Goal: Task Accomplishment & Management: Manage account settings

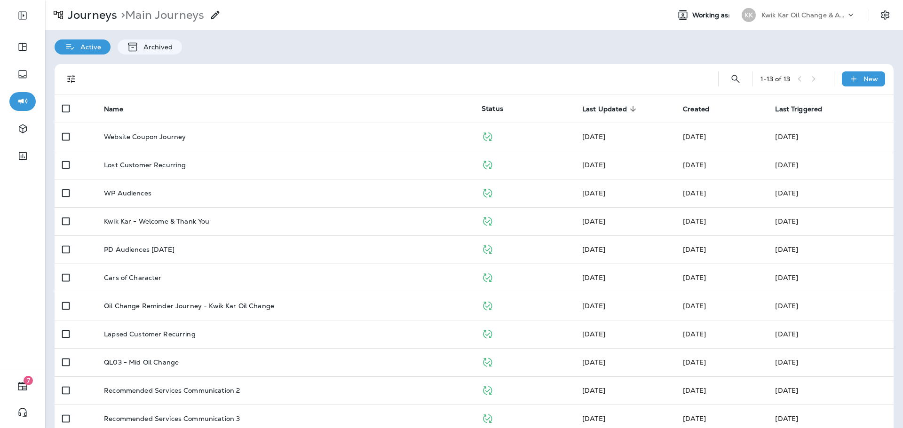
click at [786, 16] on p "Kwik Kar Oil Change & Auto Care" at bounding box center [803, 15] width 85 height 8
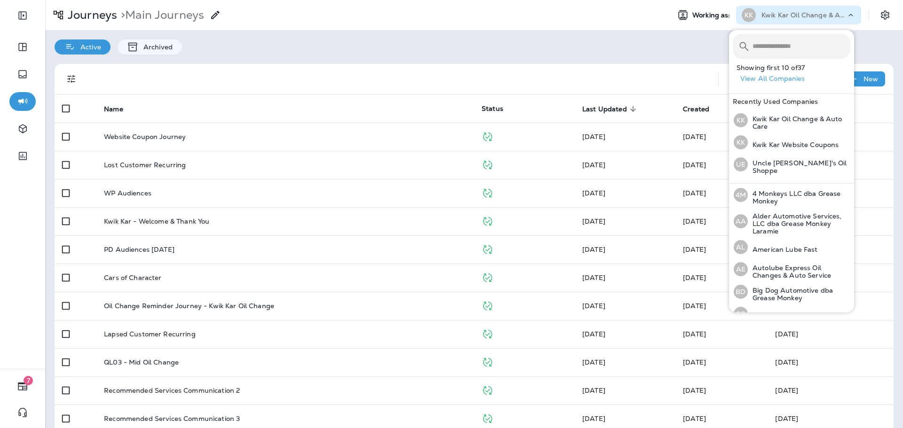
click at [781, 41] on input "text" at bounding box center [801, 46] width 98 height 25
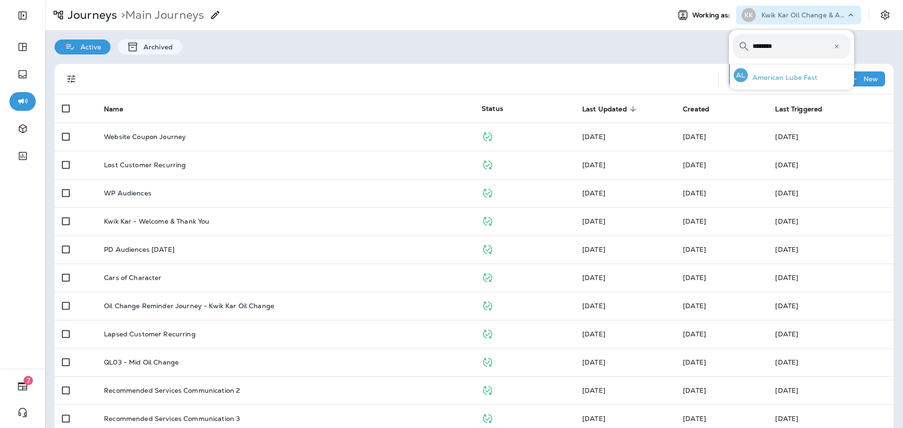
type input "********"
click at [794, 80] on p "American Lube Fast" at bounding box center [783, 78] width 70 height 8
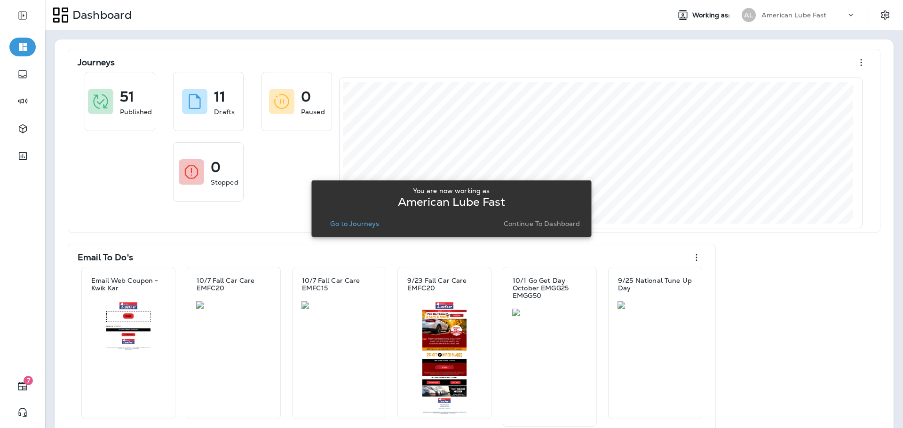
click at [545, 223] on p "Continue to Dashboard" at bounding box center [542, 224] width 77 height 8
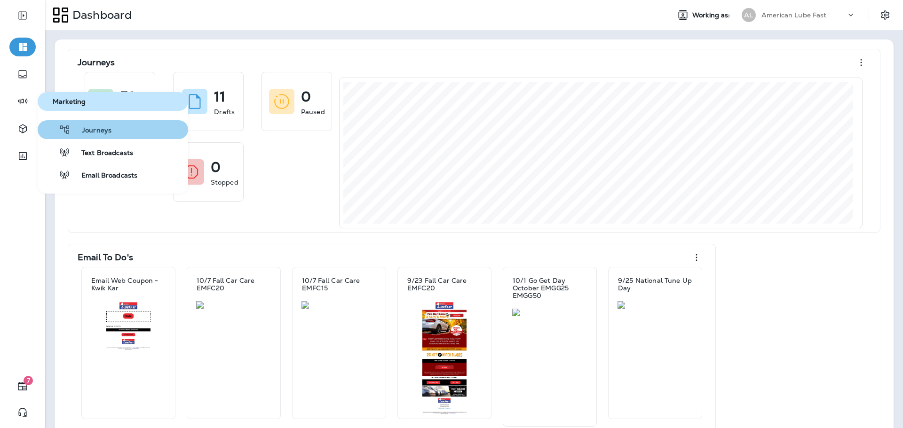
click at [81, 126] on div "Journeys" at bounding box center [76, 129] width 70 height 11
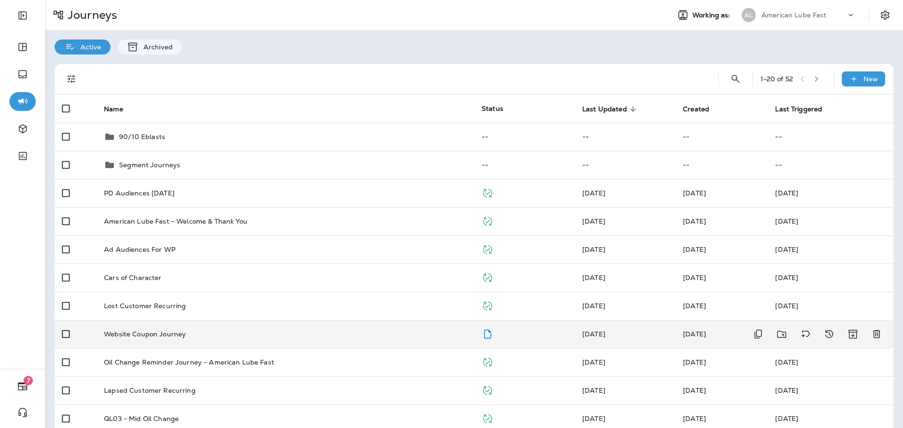
click at [391, 335] on div "Website Coupon Journey" at bounding box center [285, 335] width 363 height 8
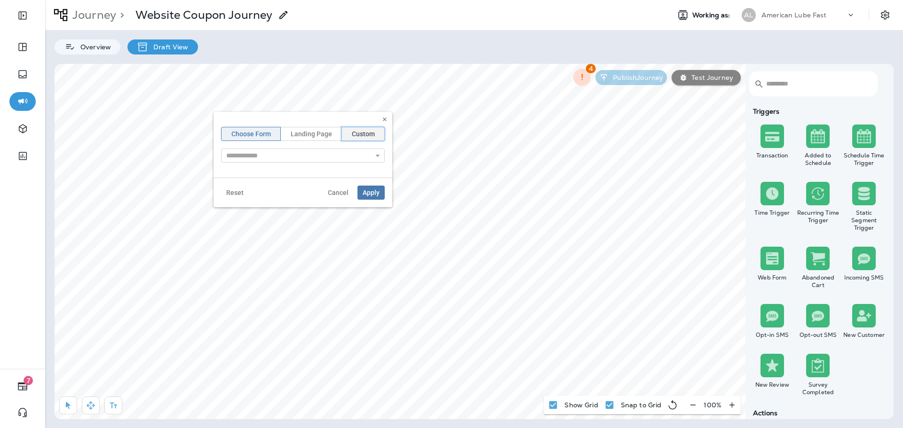
click at [361, 134] on span "Custom" at bounding box center [363, 134] width 23 height 7
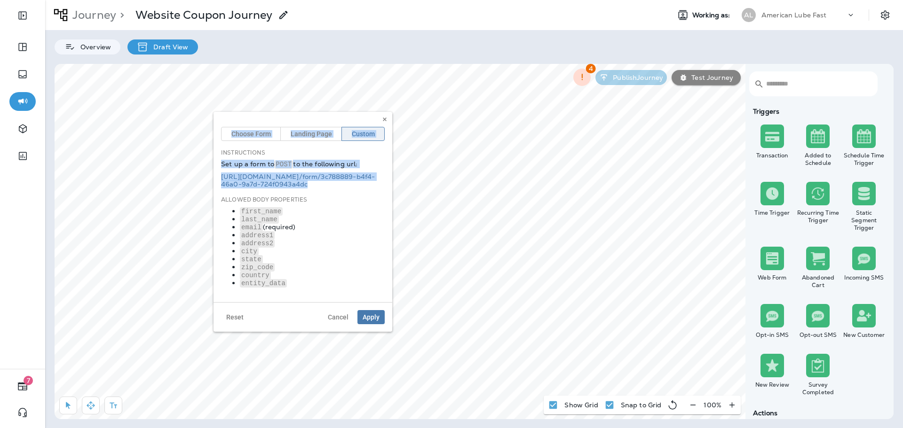
click at [213, 26] on body "7 Journey > Website Coupon Journey Working as: AL American Lube Fast Overview D…" at bounding box center [451, 13] width 903 height 26
click at [289, 182] on link "[URL][DOMAIN_NAME] /form/ 3c788889-b4f4-46a0-9a7d-724f0943a4dc" at bounding box center [298, 181] width 154 height 16
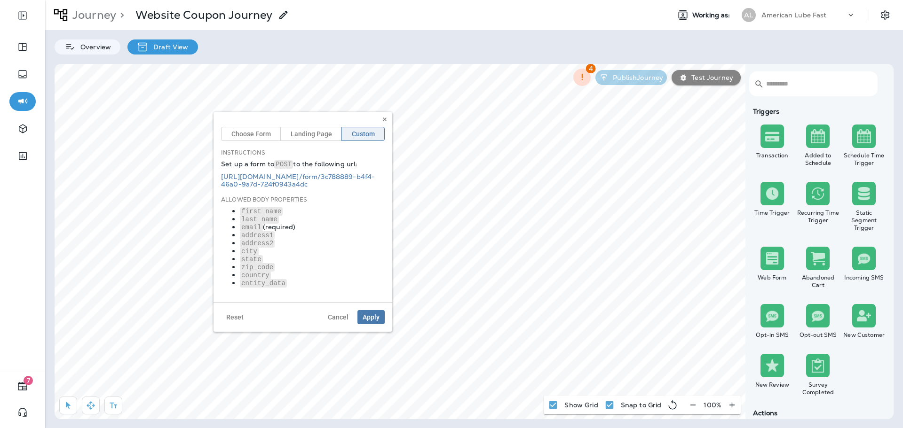
click at [310, 199] on div "Allowed Body Properties first_name last_name email (required) address1 address2…" at bounding box center [303, 242] width 164 height 92
drag, startPoint x: 326, startPoint y: 186, endPoint x: 220, endPoint y: 180, distance: 106.9
click at [220, 180] on div "Choose Form Landing Page Custom Instructions Set up a form to POST to the follo…" at bounding box center [302, 207] width 179 height 190
copy link "[URL][DOMAIN_NAME] /form/ 3c788889-b4f4-46a0-9a7d-724f0943a4dc"
click at [386, 122] on icon at bounding box center [385, 120] width 6 height 6
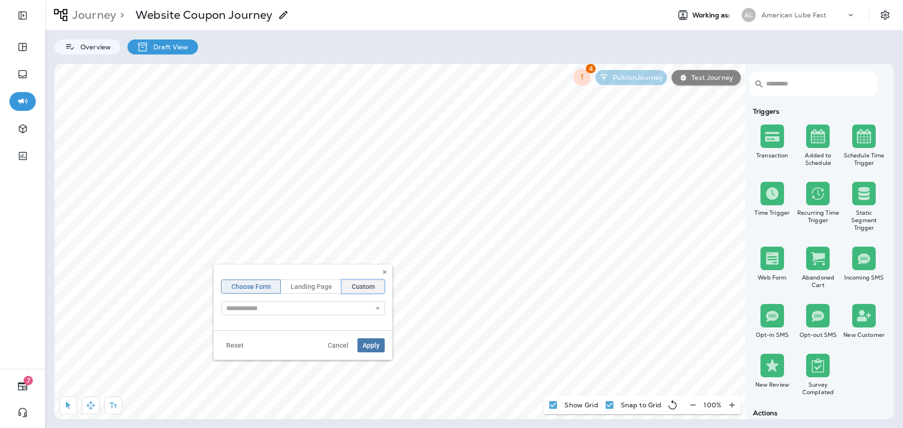
click at [373, 282] on button "Custom" at bounding box center [362, 287] width 43 height 14
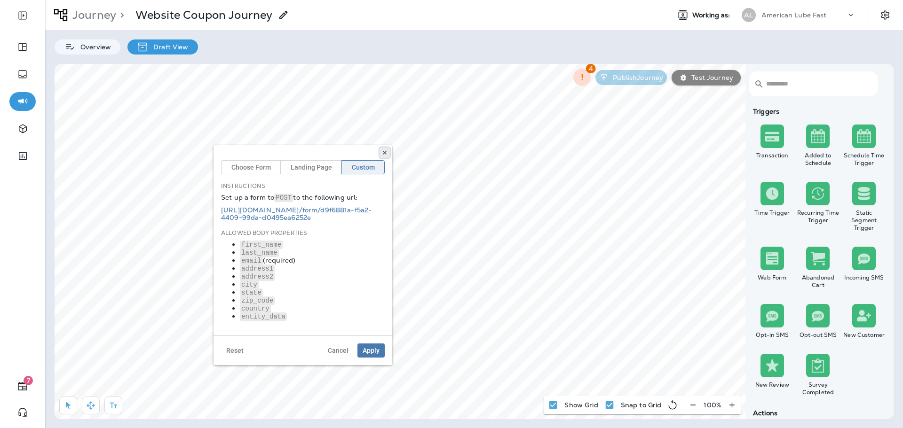
click at [387, 154] on icon at bounding box center [385, 153] width 6 height 6
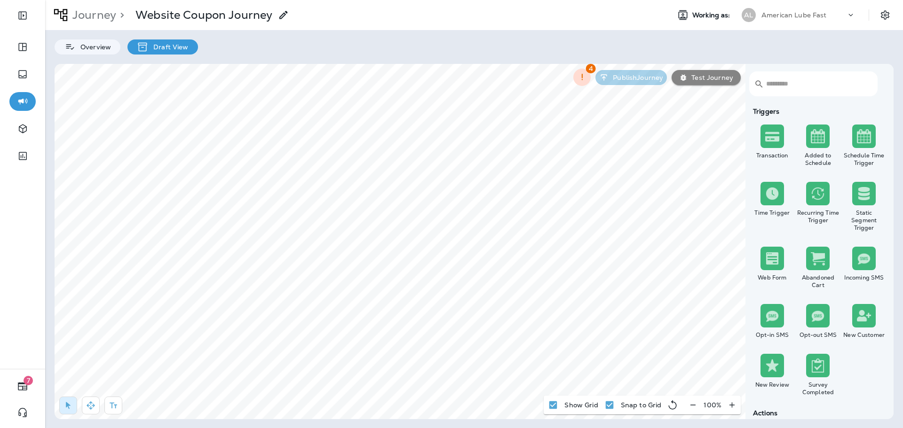
click at [811, 17] on p "American Lube Fast" at bounding box center [793, 15] width 65 height 8
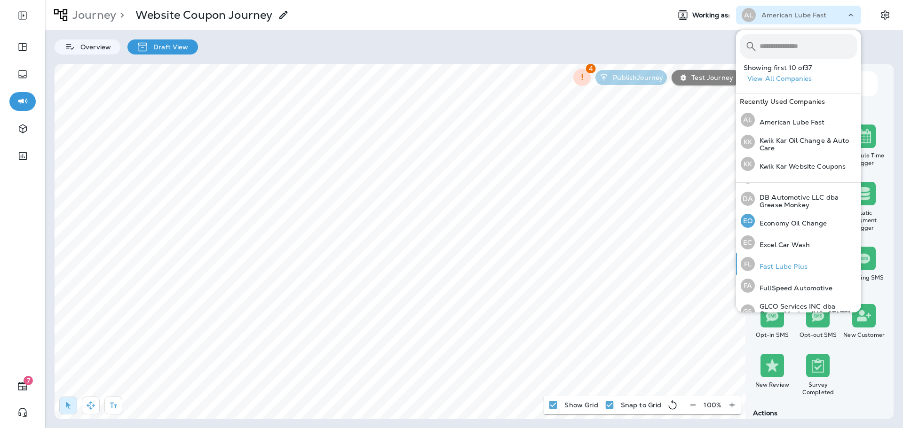
scroll to position [141, 0]
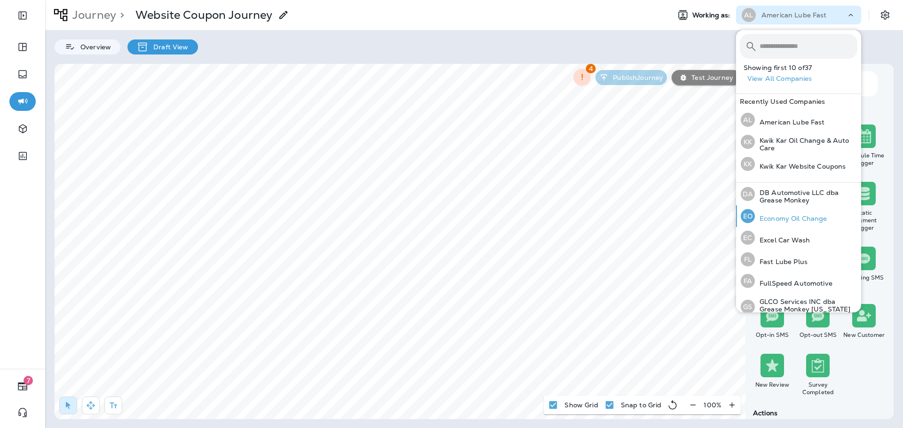
click at [797, 215] on p "Economy Oil Change" at bounding box center [791, 219] width 72 height 8
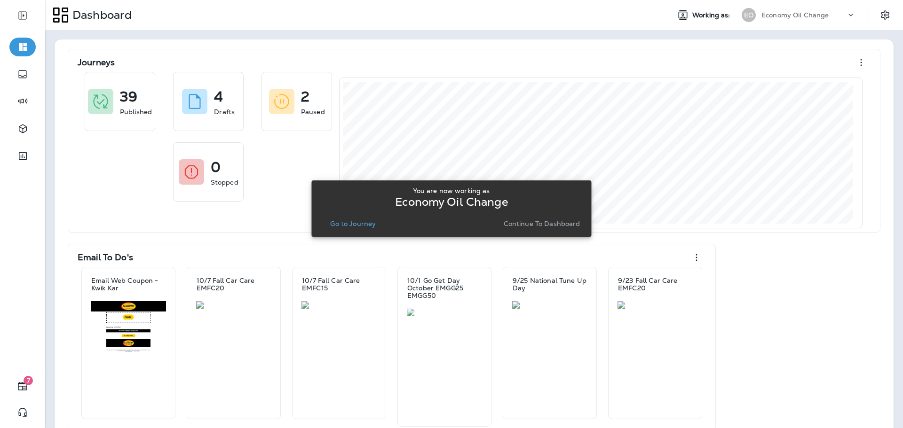
click at [362, 221] on p "Go to Journey" at bounding box center [353, 224] width 46 height 8
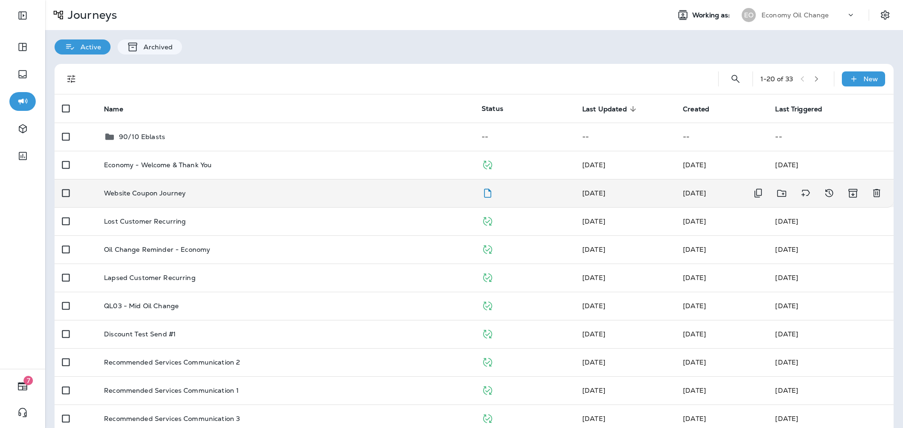
click at [306, 199] on td "Website Coupon Journey" at bounding box center [285, 193] width 378 height 28
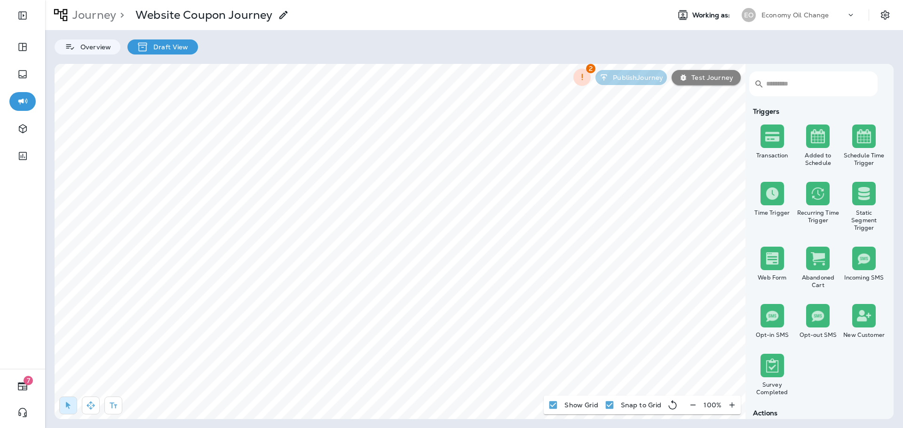
scroll to position [47, 0]
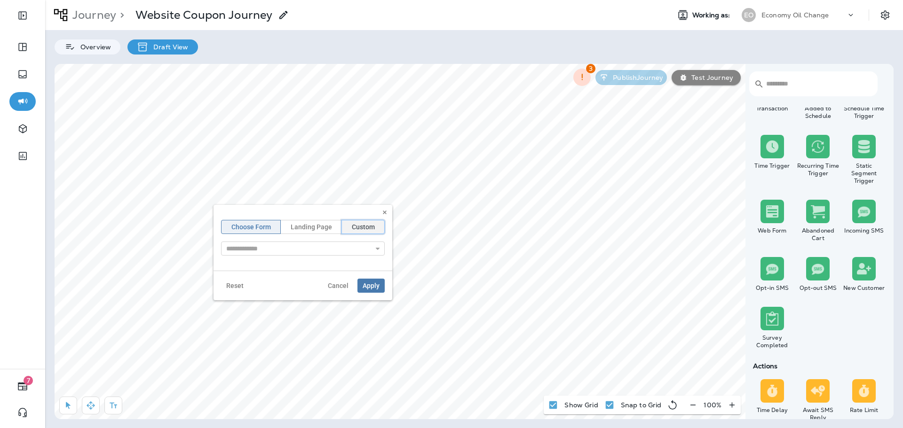
click at [369, 232] on button "Custom" at bounding box center [362, 227] width 43 height 14
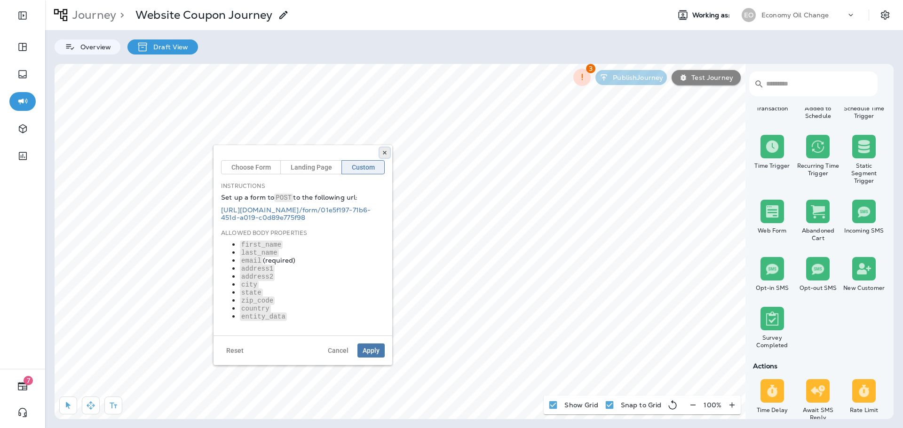
click at [387, 150] on button at bounding box center [384, 153] width 10 height 10
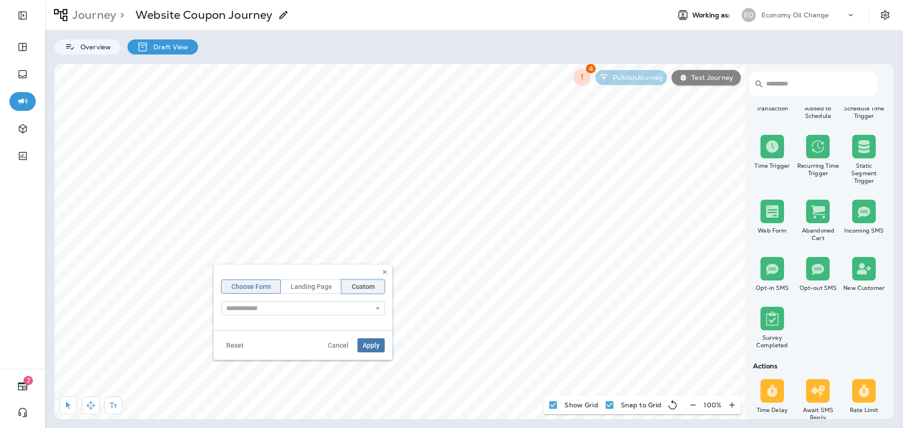
click at [373, 292] on button "Custom" at bounding box center [362, 287] width 43 height 14
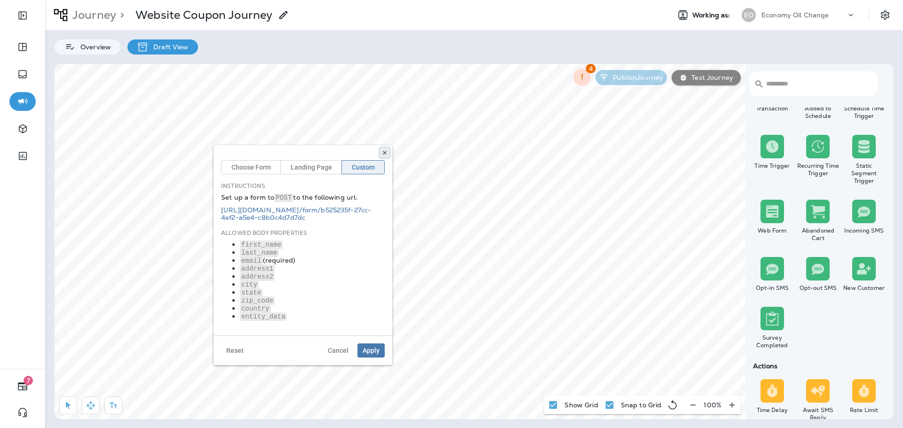
click at [385, 152] on icon at bounding box center [385, 153] width 6 height 6
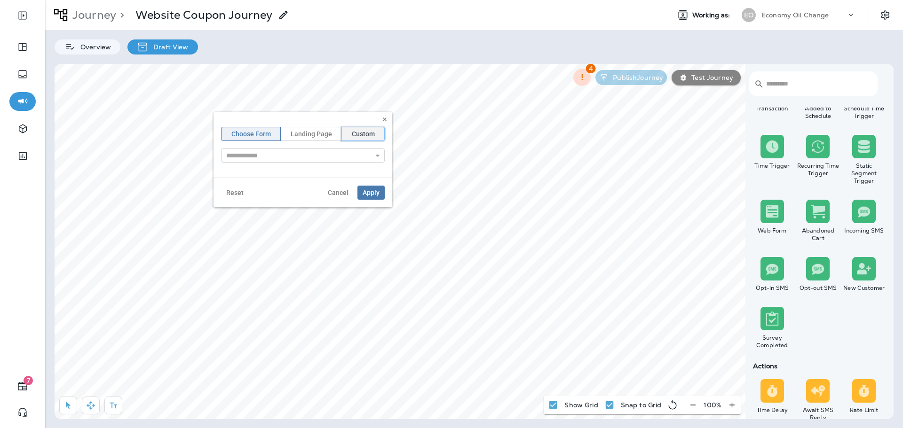
click at [350, 137] on button "Custom" at bounding box center [362, 134] width 43 height 14
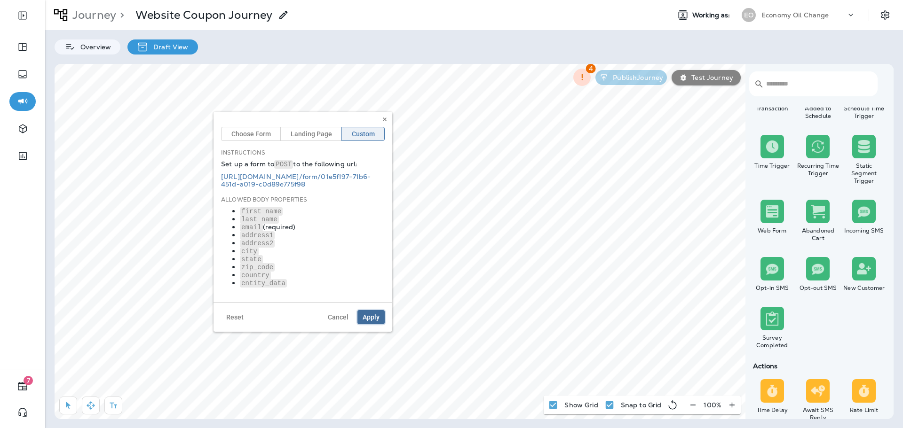
click at [377, 321] on button "Apply" at bounding box center [370, 317] width 27 height 14
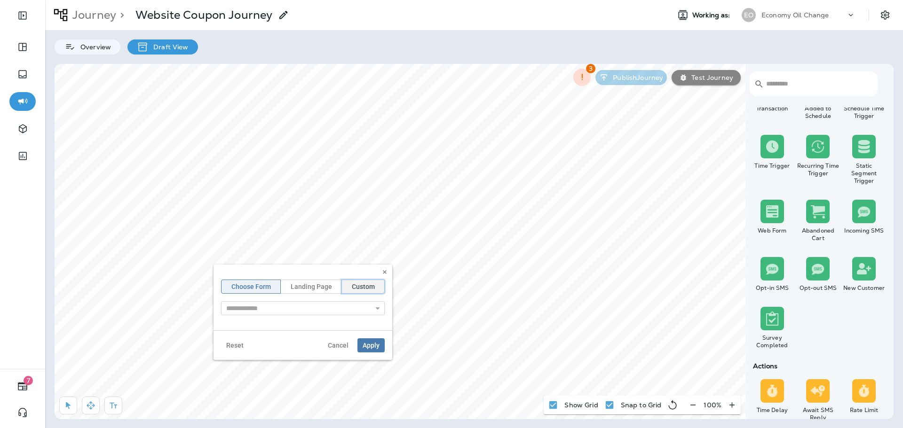
click at [356, 286] on span "Custom" at bounding box center [363, 287] width 23 height 7
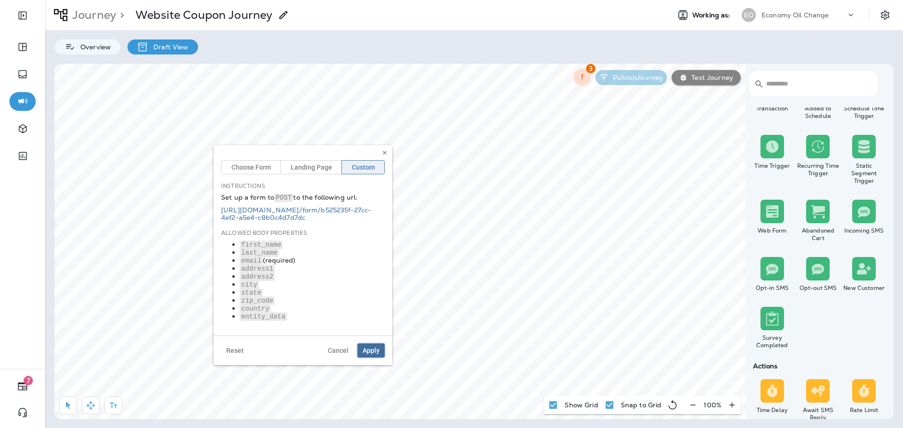
click at [371, 350] on span "Apply" at bounding box center [371, 351] width 17 height 7
click at [789, 18] on p "Economy Oil Change" at bounding box center [795, 15] width 68 height 8
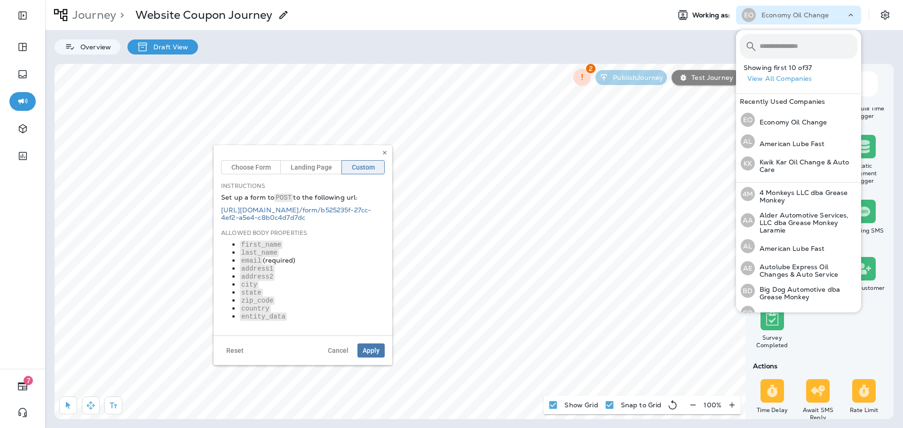
click at [786, 46] on input "text" at bounding box center [808, 46] width 98 height 25
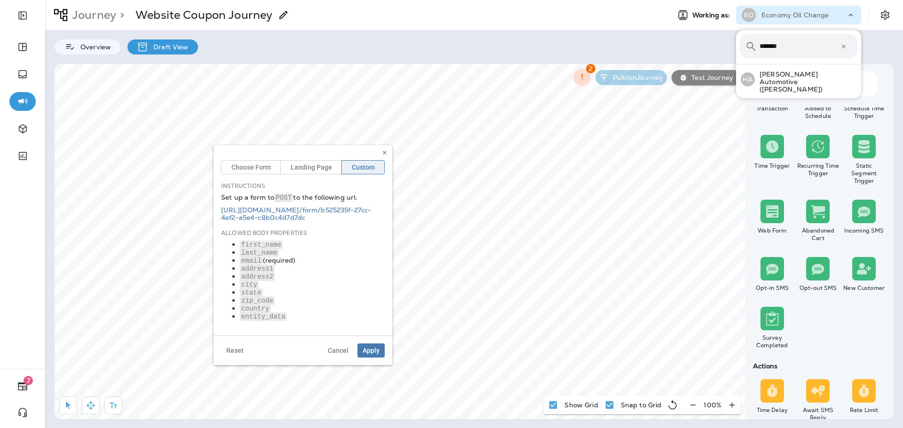
type input "*******"
click at [793, 89] on div "​ ******* ​ ​ HA Herbert Automotive (Herbert Emissions)" at bounding box center [798, 64] width 125 height 68
click at [796, 83] on p "[PERSON_NAME] Automotive ([PERSON_NAME])" at bounding box center [806, 82] width 103 height 23
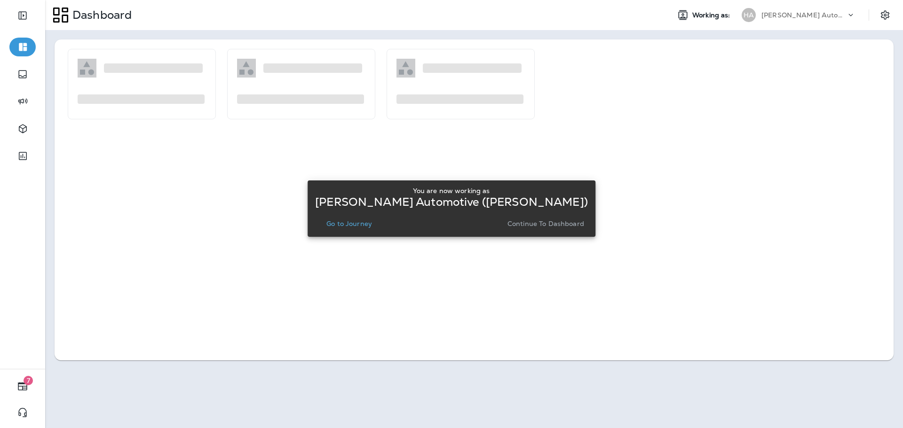
click at [362, 228] on button "Go to Journey" at bounding box center [349, 223] width 53 height 13
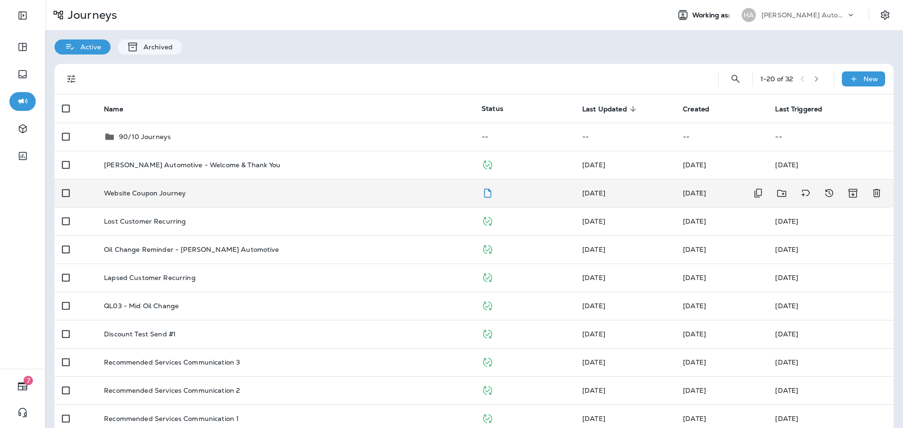
click at [396, 196] on div "Website Coupon Journey" at bounding box center [285, 194] width 363 height 8
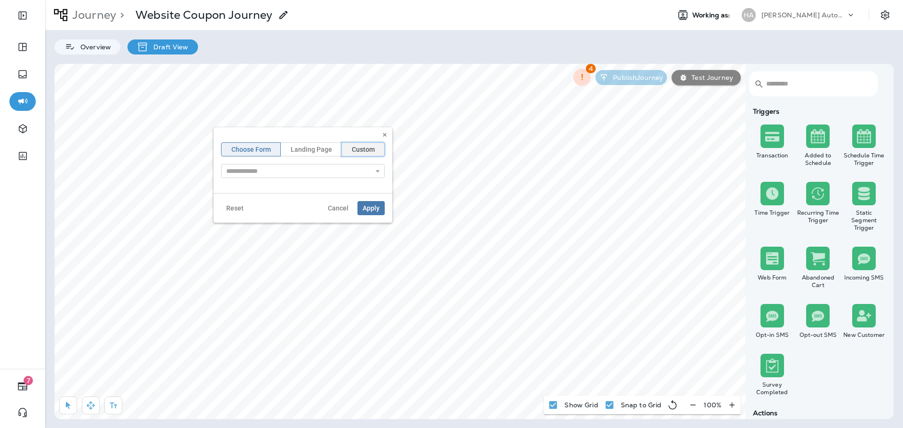
click at [350, 150] on button "Custom" at bounding box center [362, 149] width 43 height 14
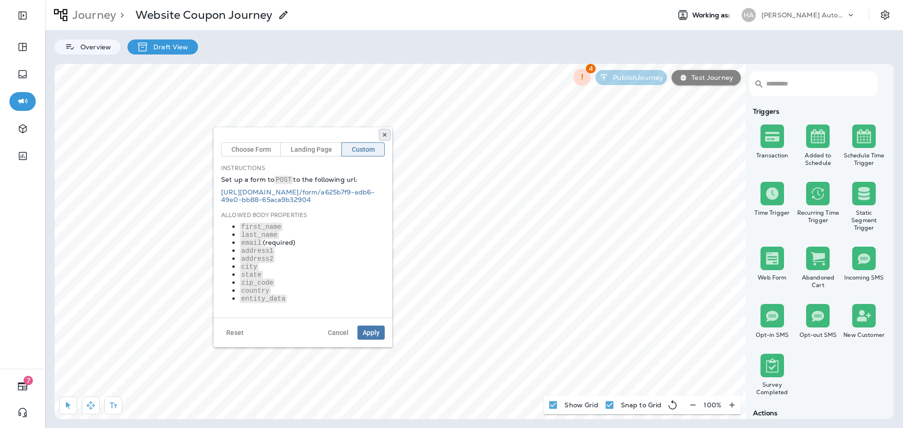
click at [381, 133] on button at bounding box center [384, 135] width 10 height 10
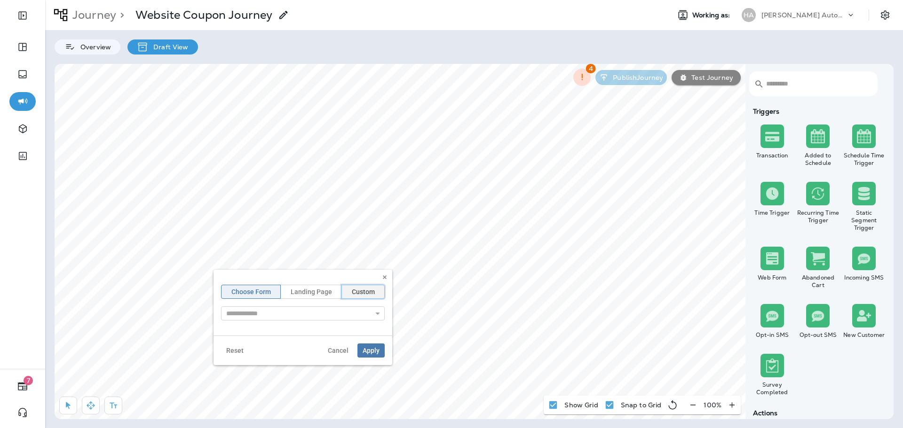
click at [363, 291] on span "Custom" at bounding box center [363, 292] width 23 height 7
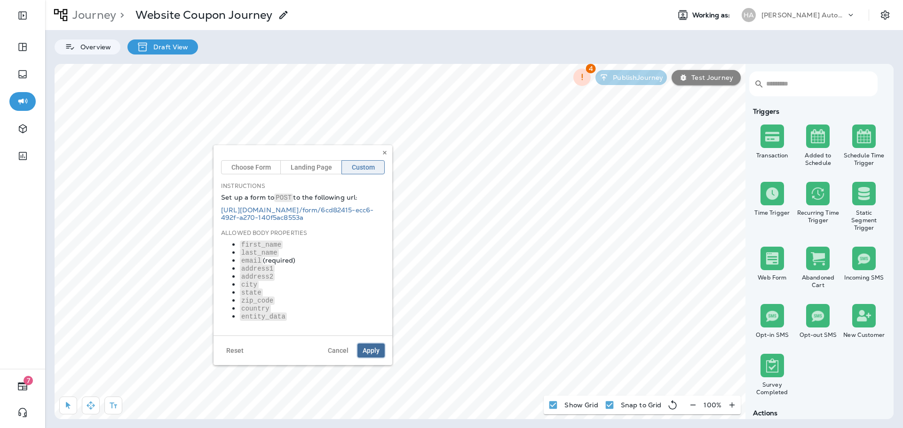
click at [378, 349] on span "Apply" at bounding box center [371, 351] width 17 height 7
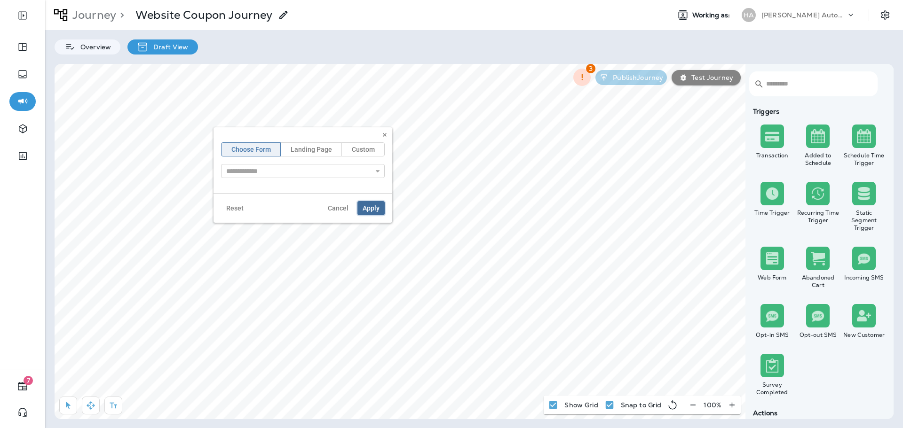
click at [373, 208] on span "Apply" at bounding box center [371, 208] width 17 height 7
click at [353, 147] on span "Custom" at bounding box center [363, 149] width 23 height 7
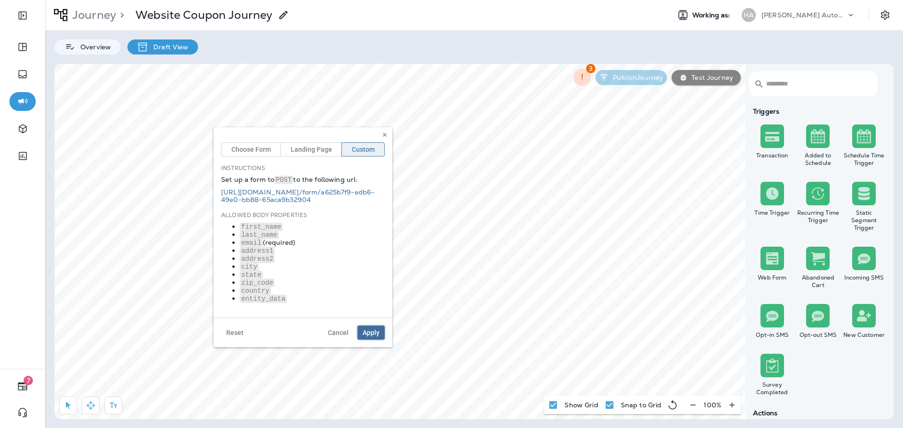
click at [374, 335] on span "Apply" at bounding box center [371, 333] width 17 height 7
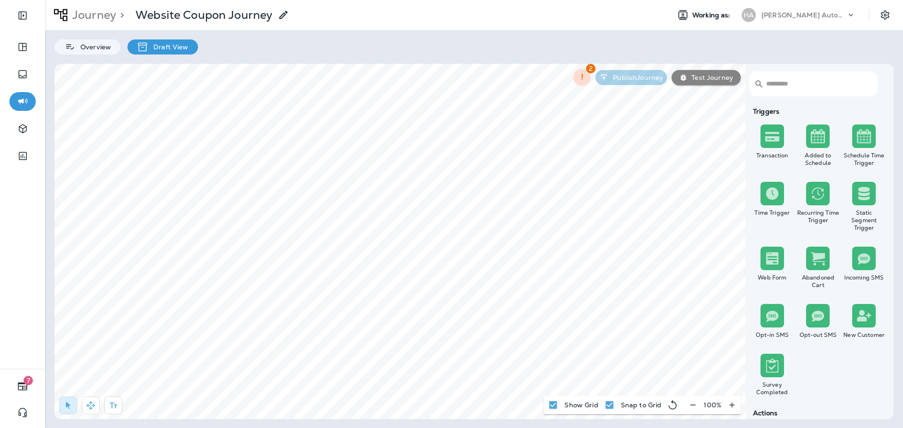
select select "***"
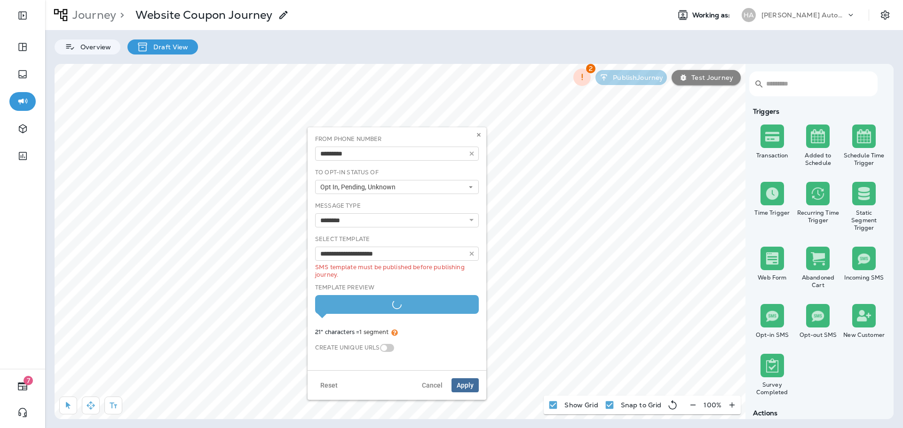
type input "**********"
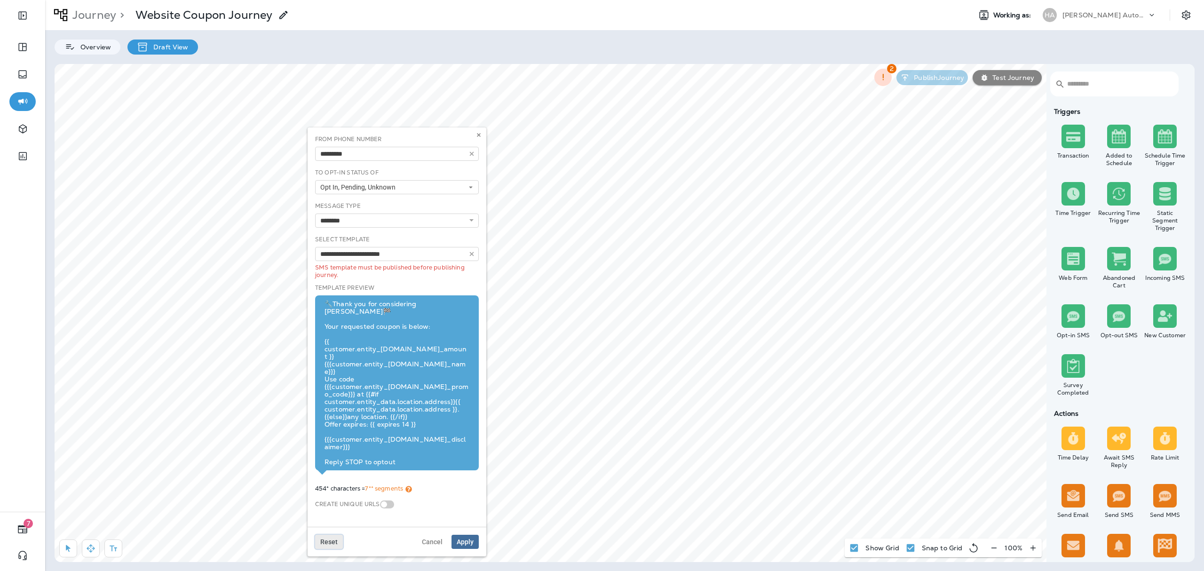
click at [330, 428] on span "Reset" at bounding box center [328, 541] width 17 height 7
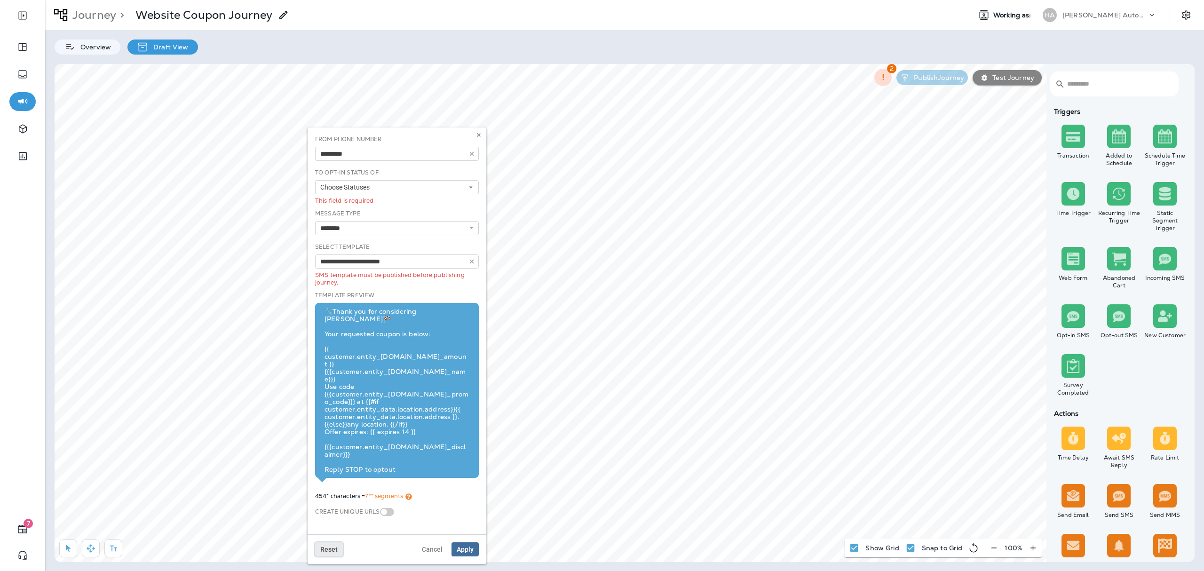
click at [333, 428] on span "Reset" at bounding box center [328, 549] width 17 height 7
click at [467, 257] on button "button" at bounding box center [472, 261] width 14 height 14
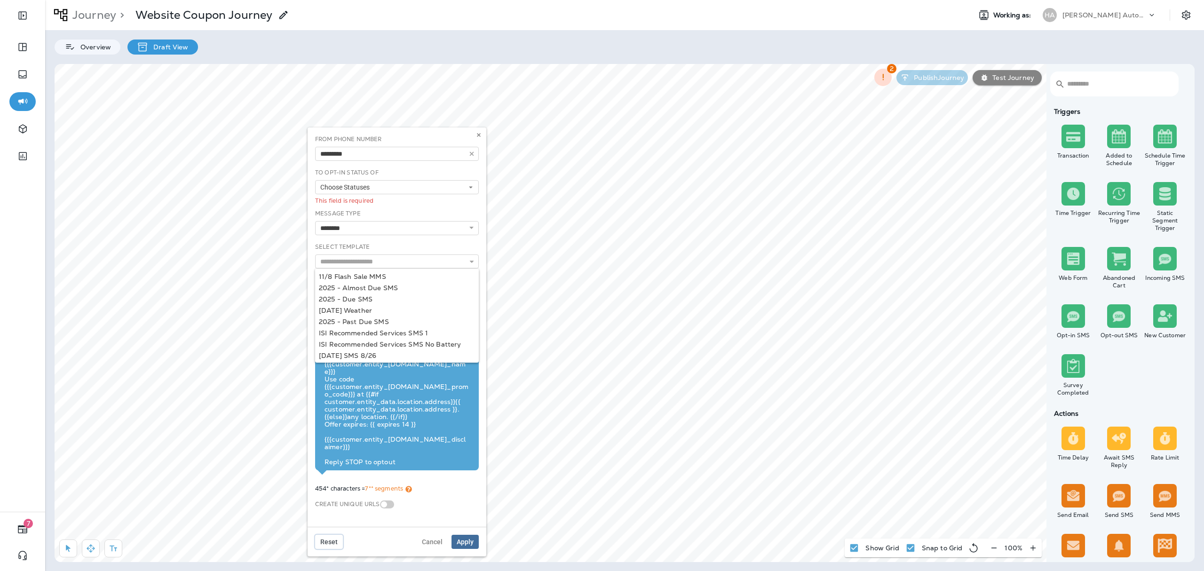
click at [324, 428] on button "Reset" at bounding box center [329, 542] width 28 height 14
click at [456, 428] on div "Template Preview 🔧Thank you for considering Kwik Kar🏁 Your requested coupon is …" at bounding box center [397, 388] width 164 height 209
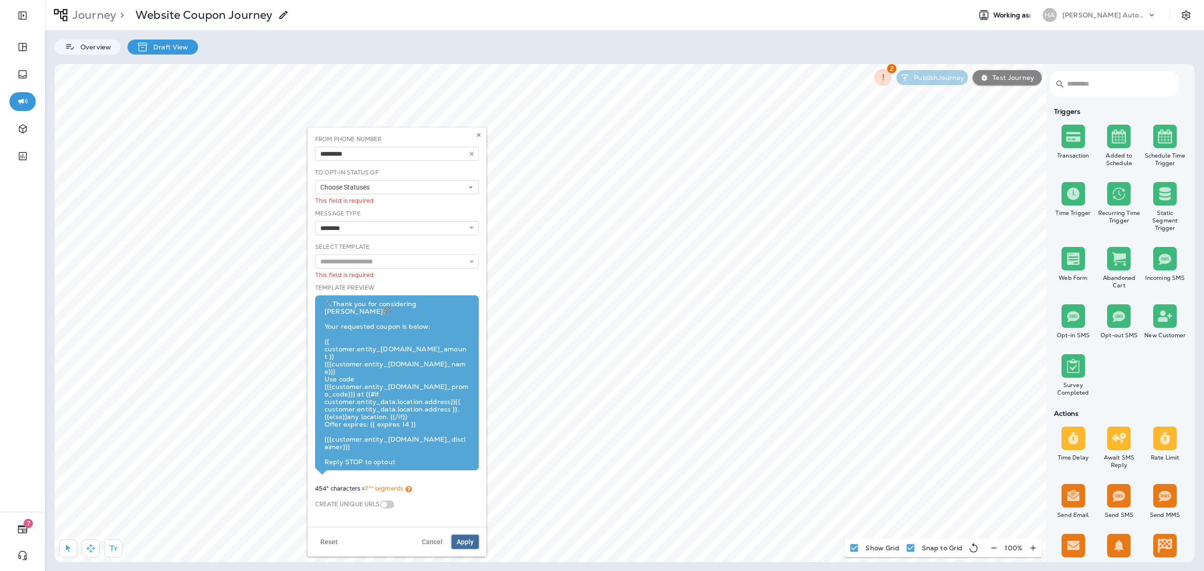
click at [469, 428] on button "Apply" at bounding box center [464, 542] width 27 height 14
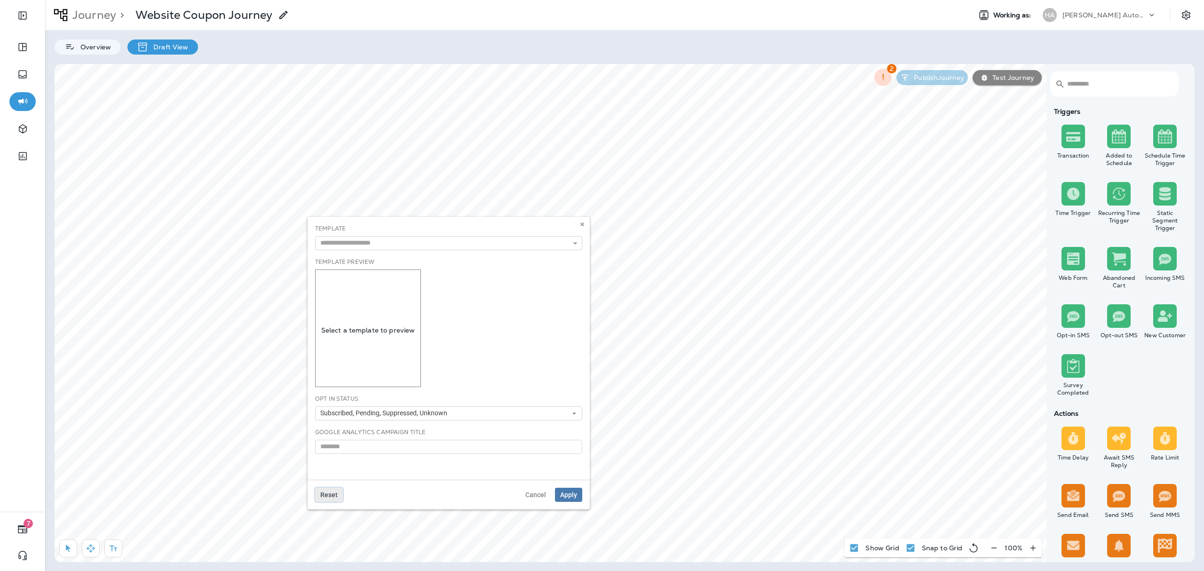
click at [335, 428] on span "Reset" at bounding box center [328, 494] width 17 height 7
click at [577, 428] on button "Apply" at bounding box center [568, 495] width 27 height 14
click at [902, 10] on div "[PERSON_NAME] Automotive ([PERSON_NAME])" at bounding box center [1104, 15] width 85 height 14
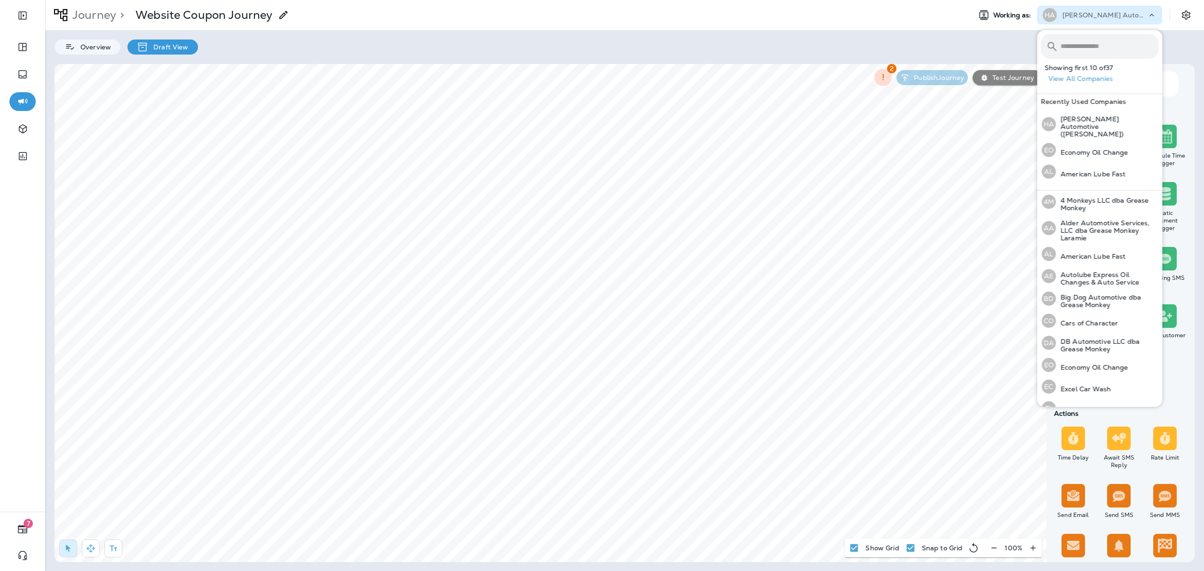
click at [902, 57] on input "text" at bounding box center [1109, 46] width 98 height 25
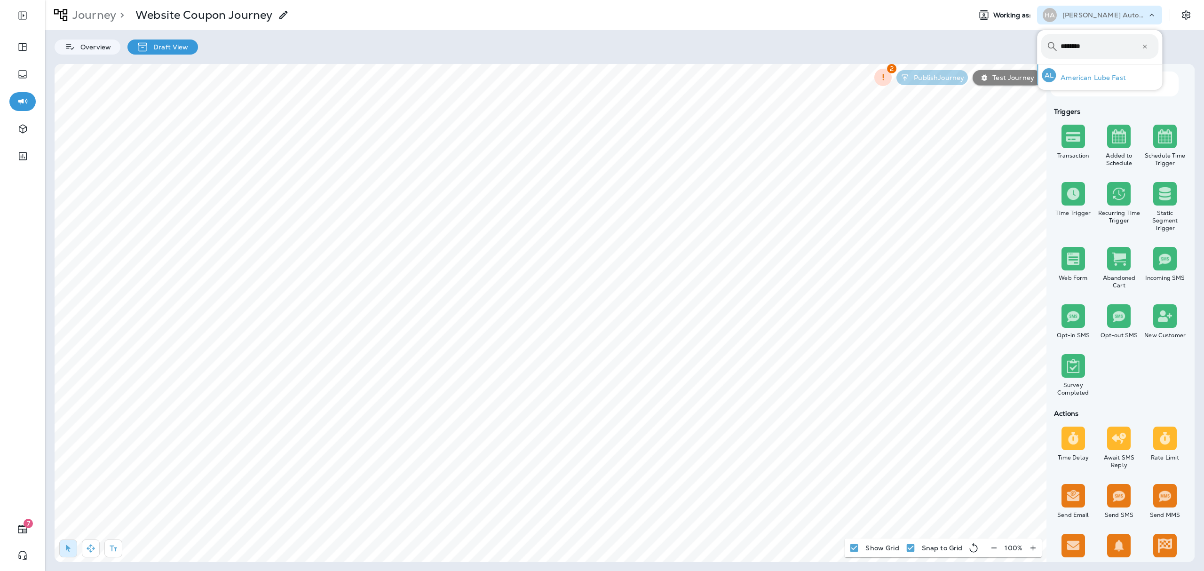
type input "********"
click at [902, 71] on div "AL American Lube Fast" at bounding box center [1084, 75] width 92 height 22
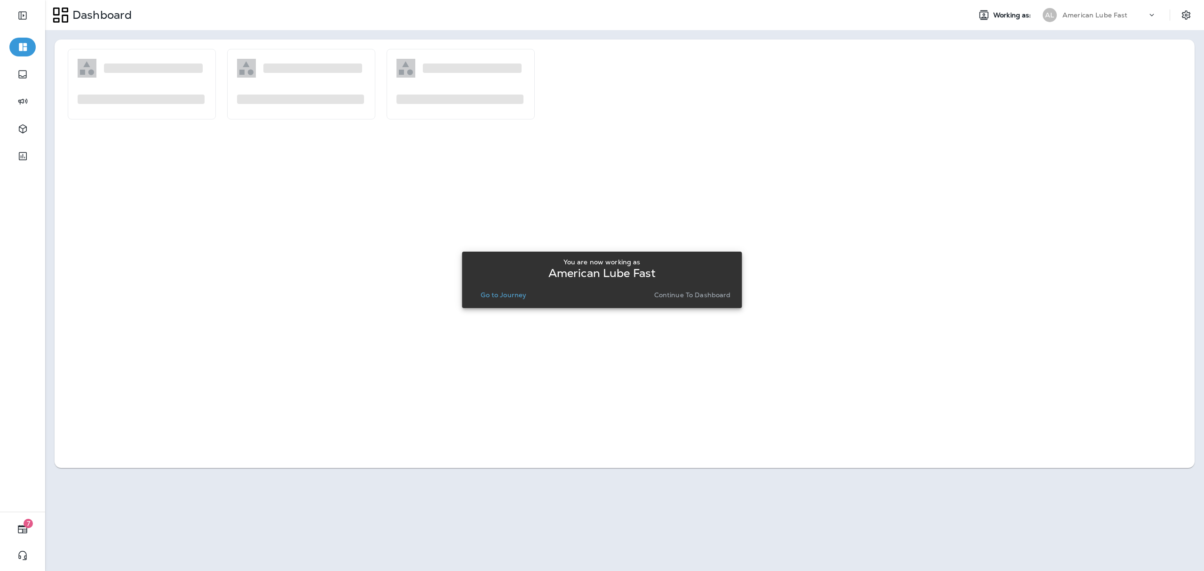
click at [517, 292] on p "Go to Journey" at bounding box center [504, 295] width 46 height 8
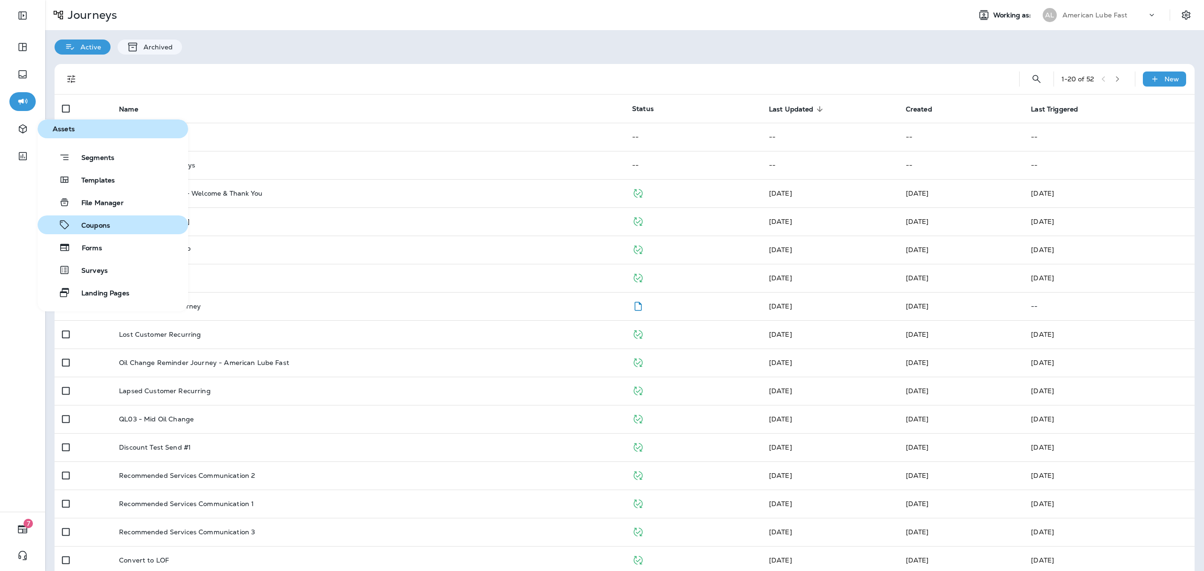
click at [96, 217] on button "Coupons" at bounding box center [113, 224] width 150 height 19
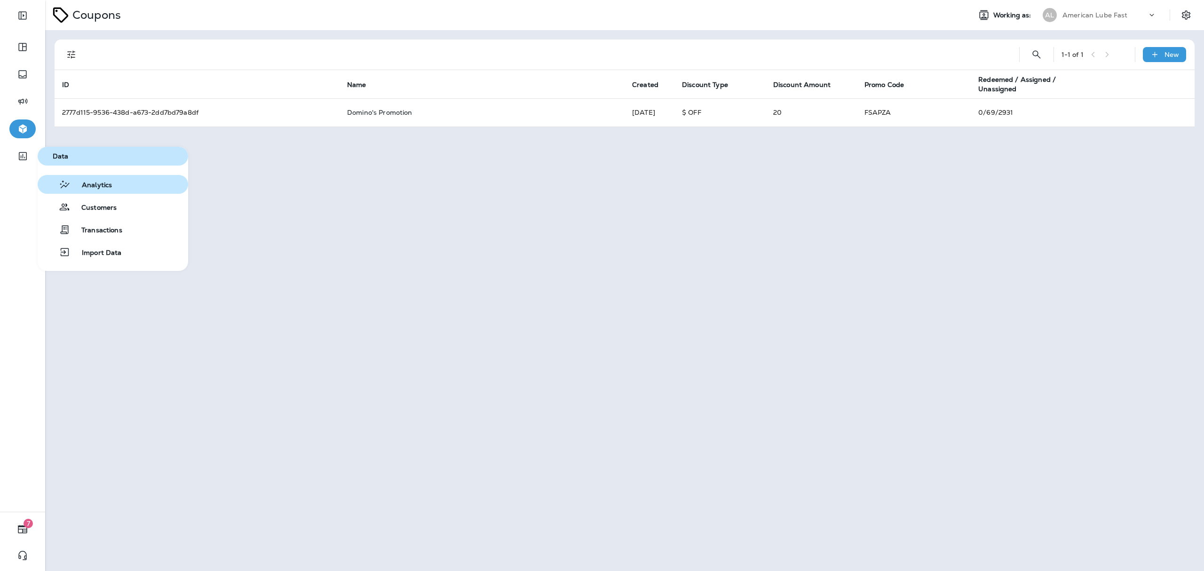
click at [104, 185] on span "Analytics" at bounding box center [91, 185] width 41 height 9
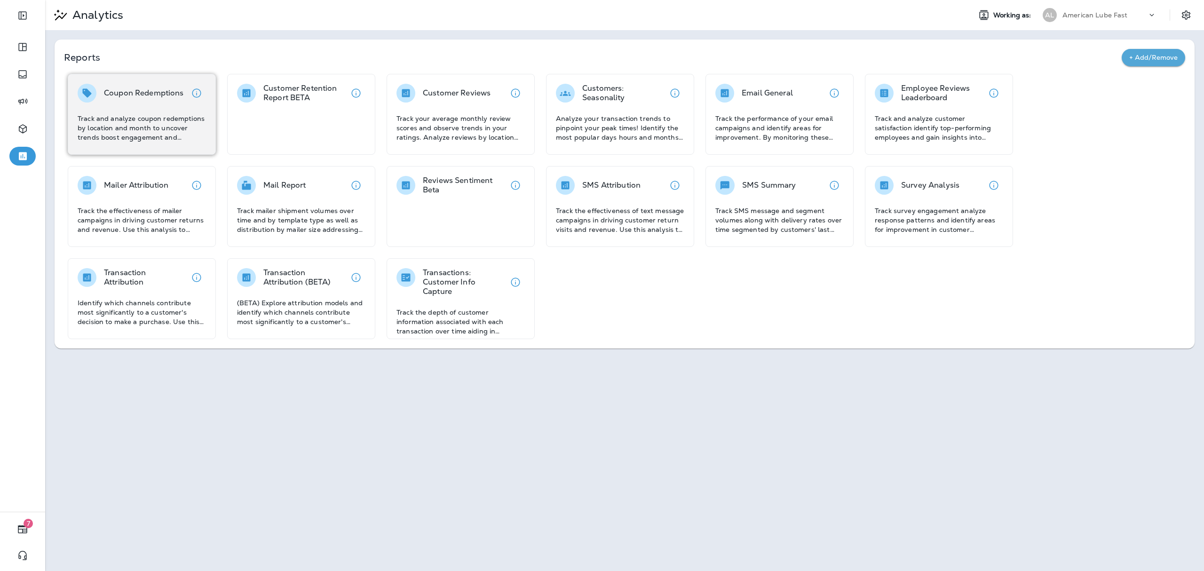
click at [134, 108] on div "Coupon Redemptions Track and analyze coupon redemptions by location and month t…" at bounding box center [142, 113] width 128 height 58
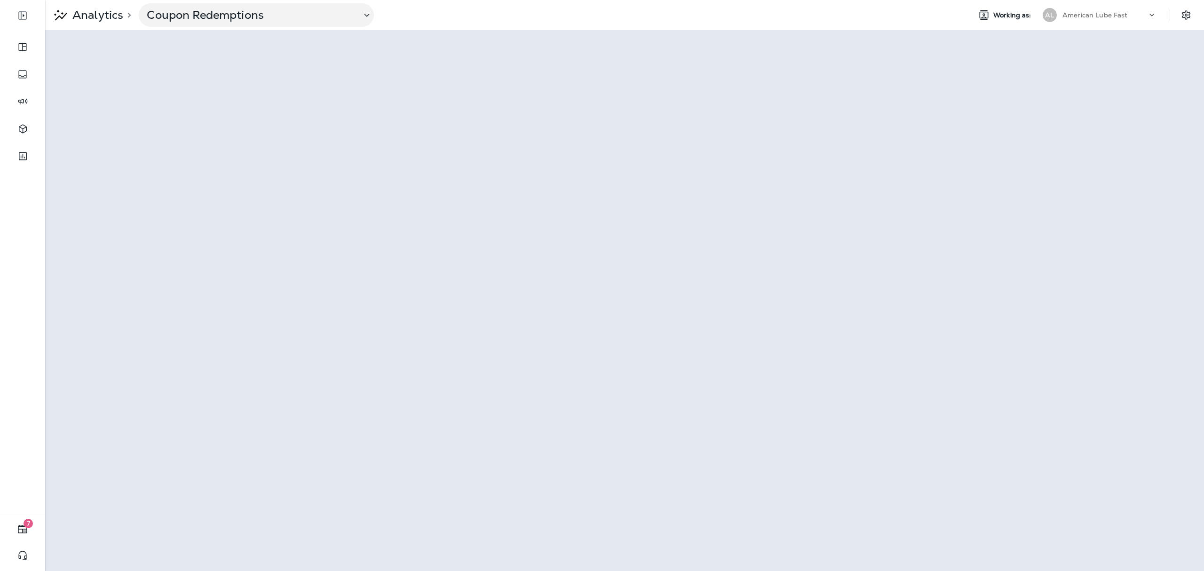
click at [902, 20] on div "American Lube Fast" at bounding box center [1104, 15] width 85 height 14
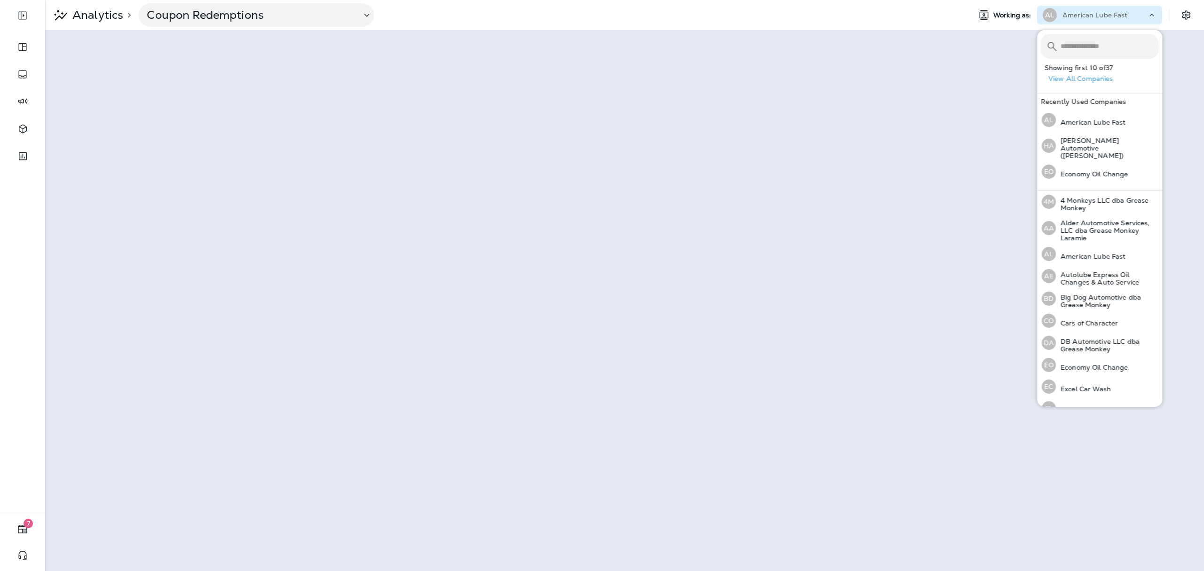
click at [902, 40] on input "text" at bounding box center [1109, 46] width 98 height 25
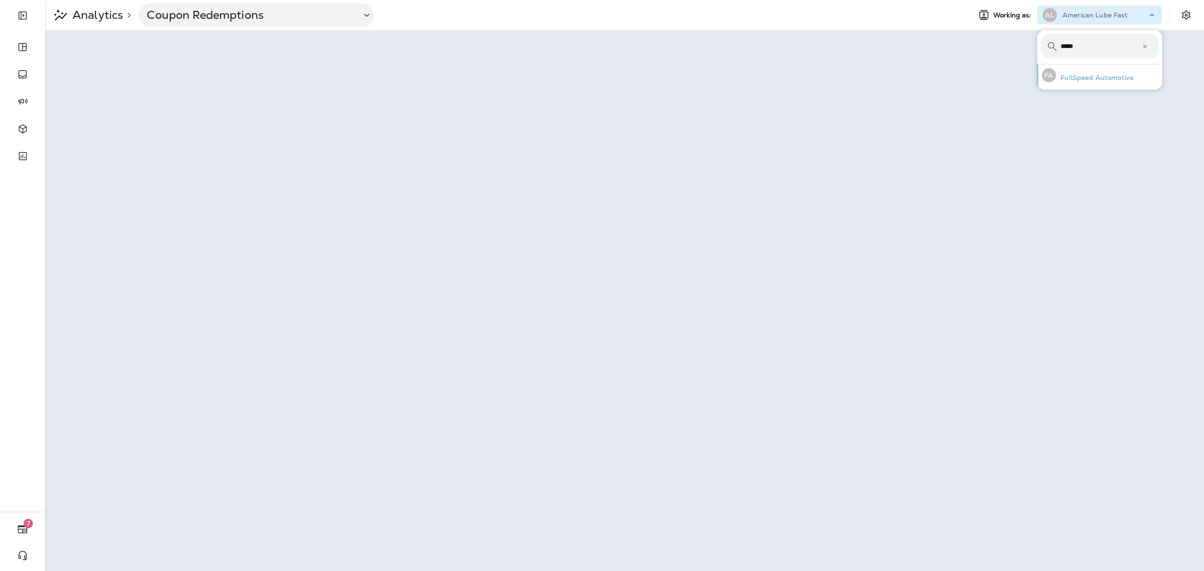
type input "*****"
click at [902, 69] on div "FA FullSpeed Automotive" at bounding box center [1087, 75] width 99 height 22
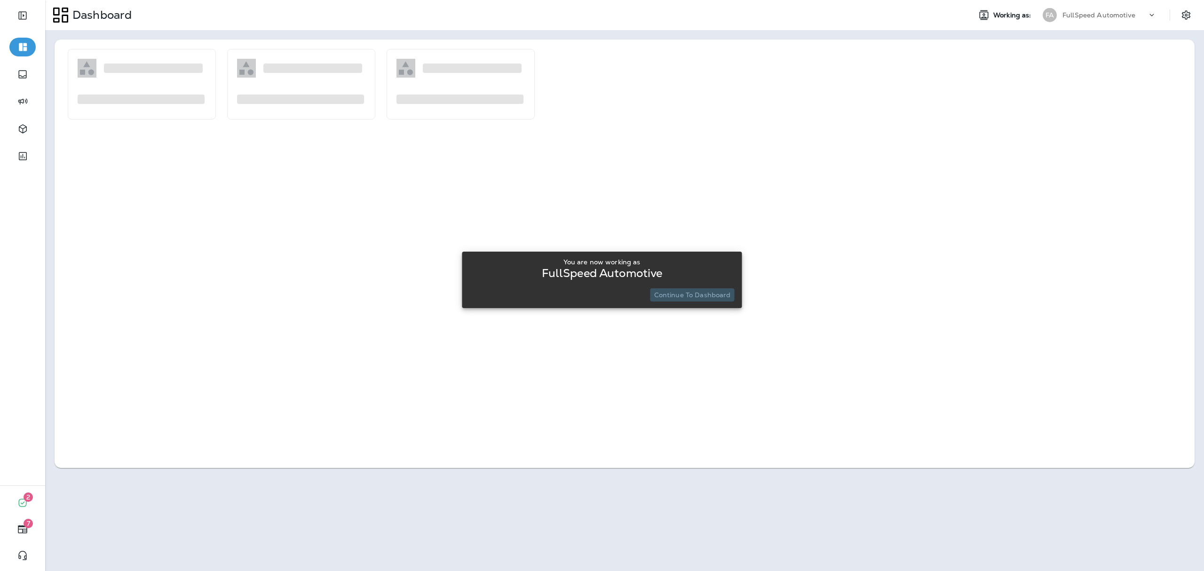
click at [712, 294] on p "Continue to Dashboard" at bounding box center [692, 295] width 77 height 8
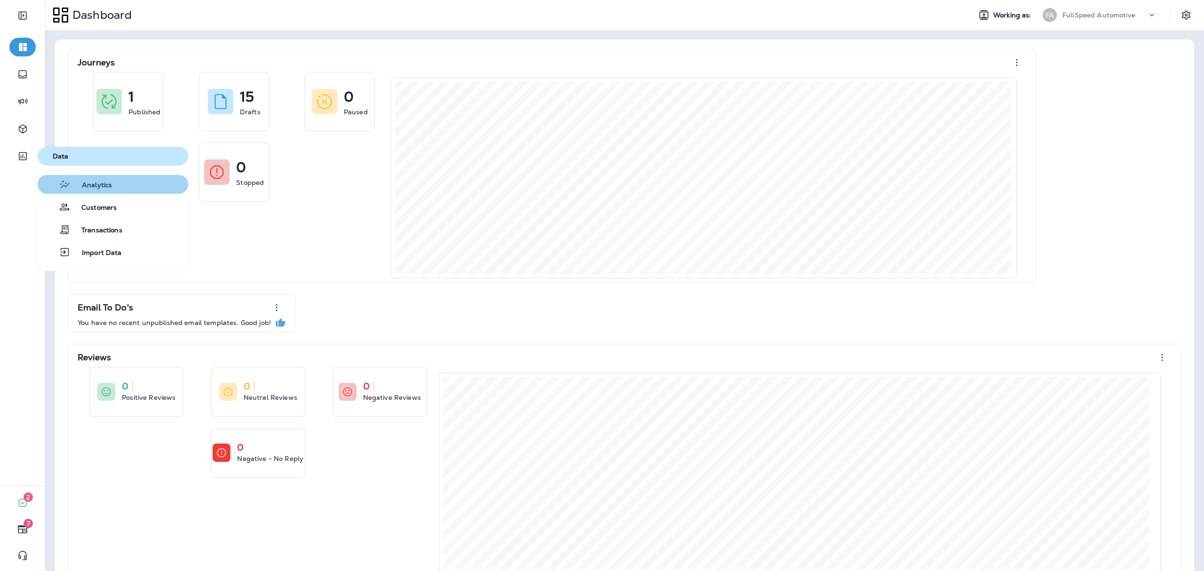
click at [78, 181] on span "Analytics" at bounding box center [91, 185] width 41 height 9
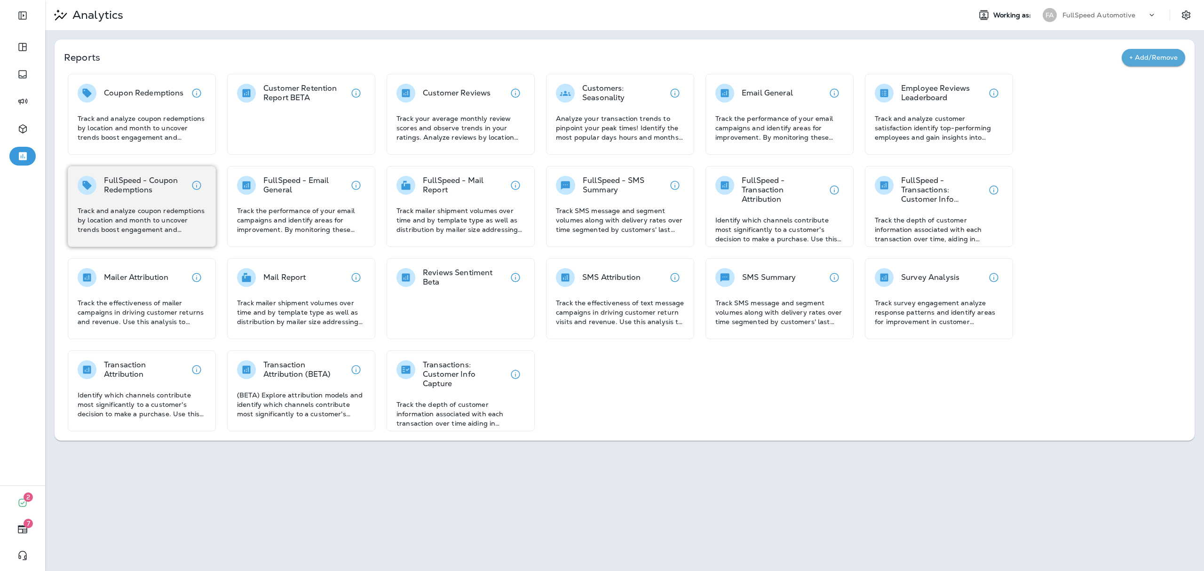
click at [150, 221] on p "Track and analyze coupon redemptions by location and month to uncover trends bo…" at bounding box center [142, 220] width 128 height 28
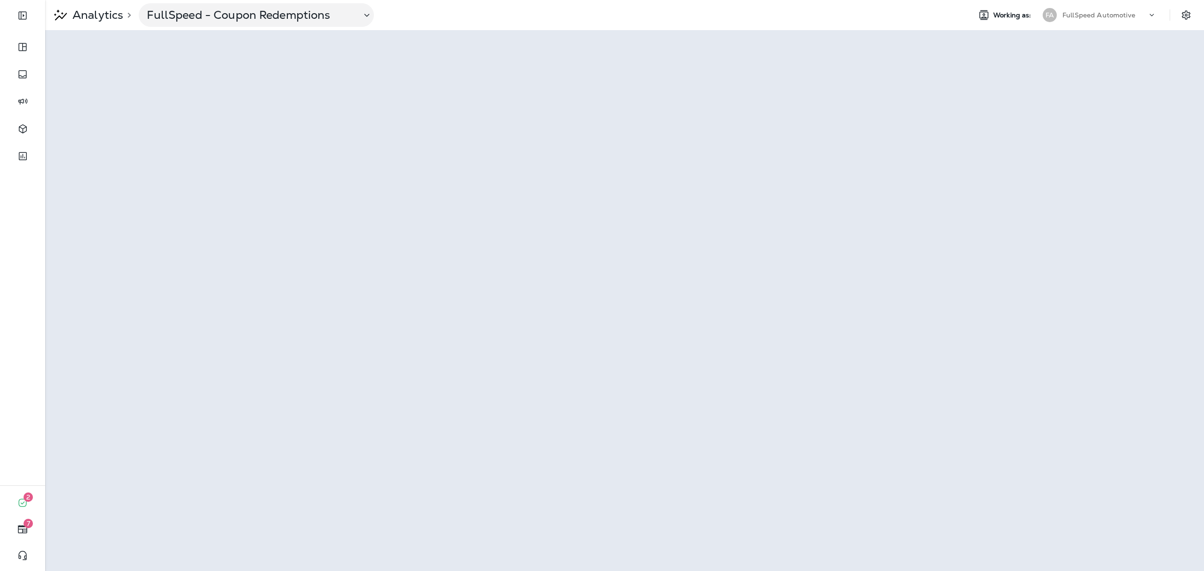
click at [902, 14] on p "FullSpeed Automotive" at bounding box center [1098, 15] width 73 height 8
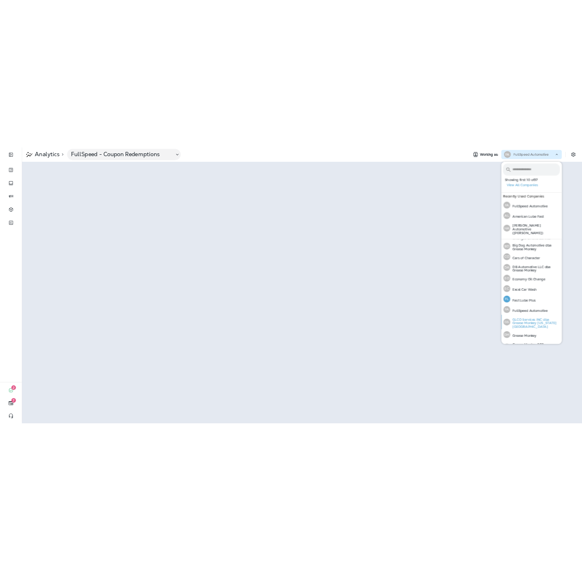
scroll to position [125, 0]
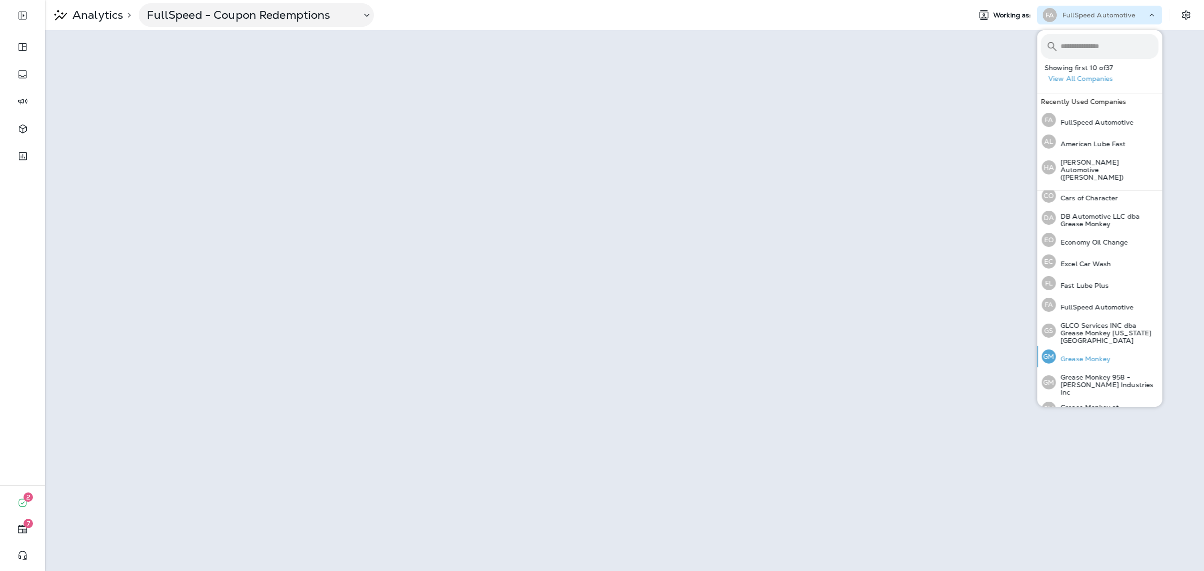
click at [902, 346] on div "GM Grease Monkey" at bounding box center [1076, 357] width 76 height 22
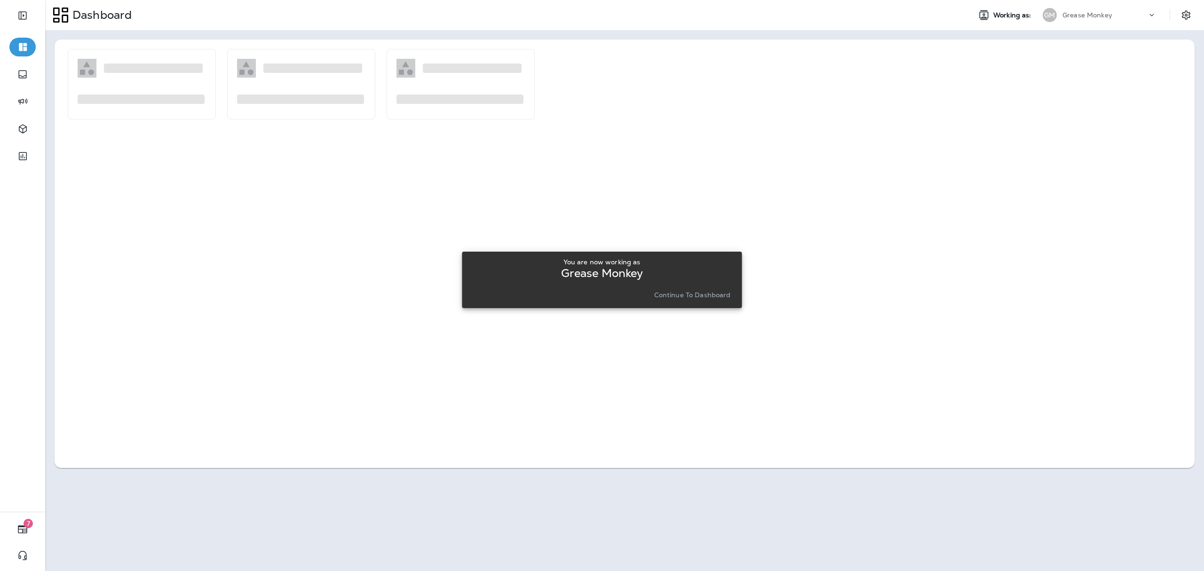
click at [717, 296] on p "Continue to Dashboard" at bounding box center [692, 295] width 77 height 8
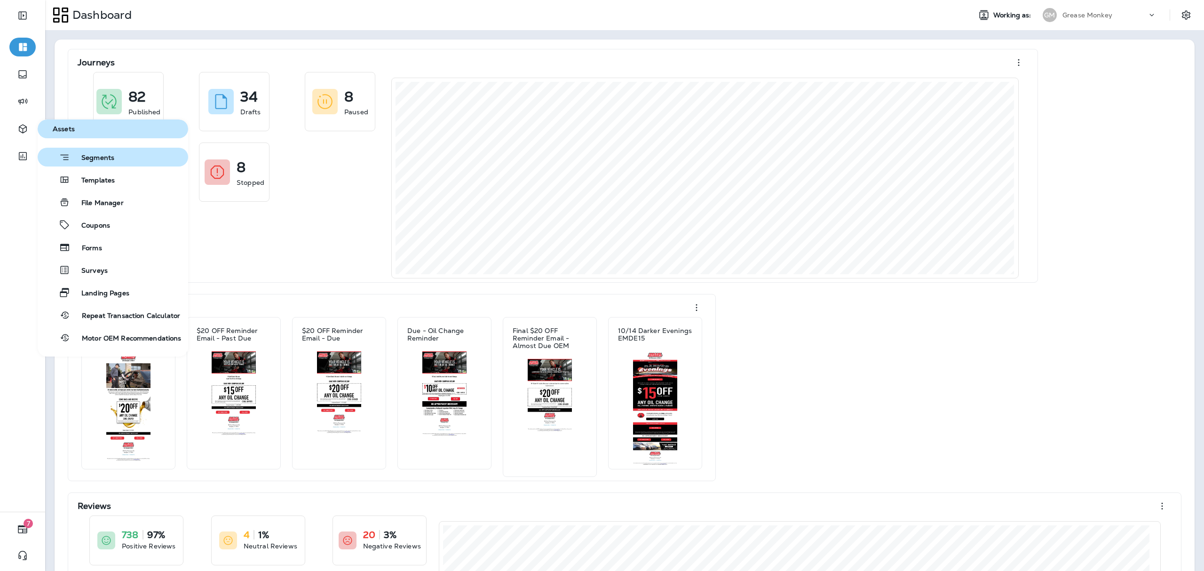
click at [101, 155] on span "Segments" at bounding box center [92, 158] width 44 height 9
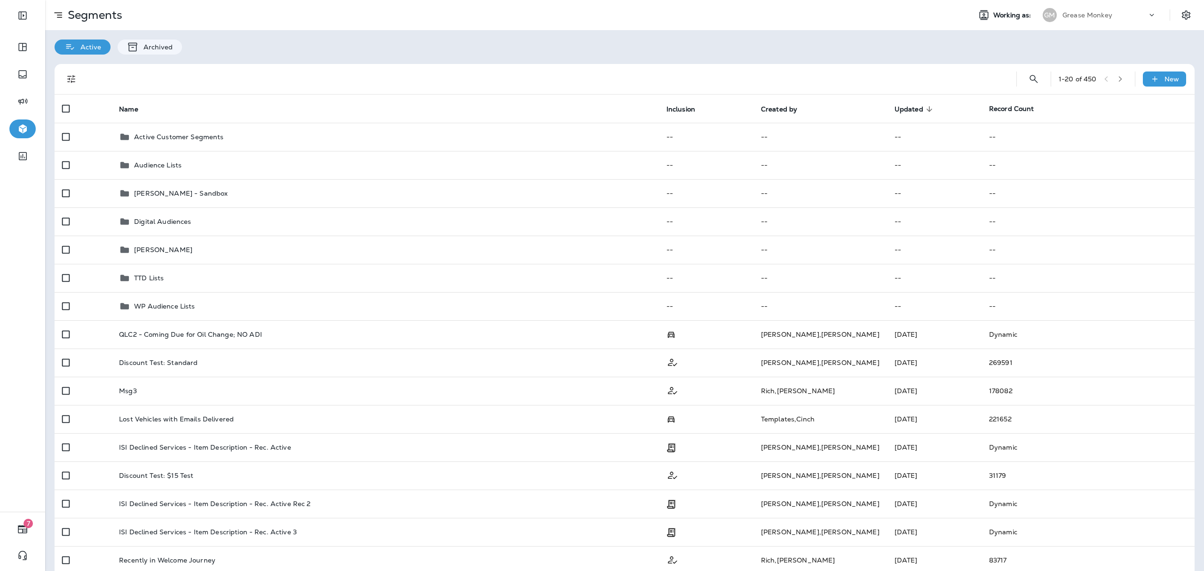
click at [902, 75] on div "1 - 20 of 450 New" at bounding box center [626, 79] width 1129 height 30
click at [902, 84] on icon "Search Segments" at bounding box center [1033, 78] width 11 height 11
click at [902, 79] on input "text" at bounding box center [992, 78] width 84 height 25
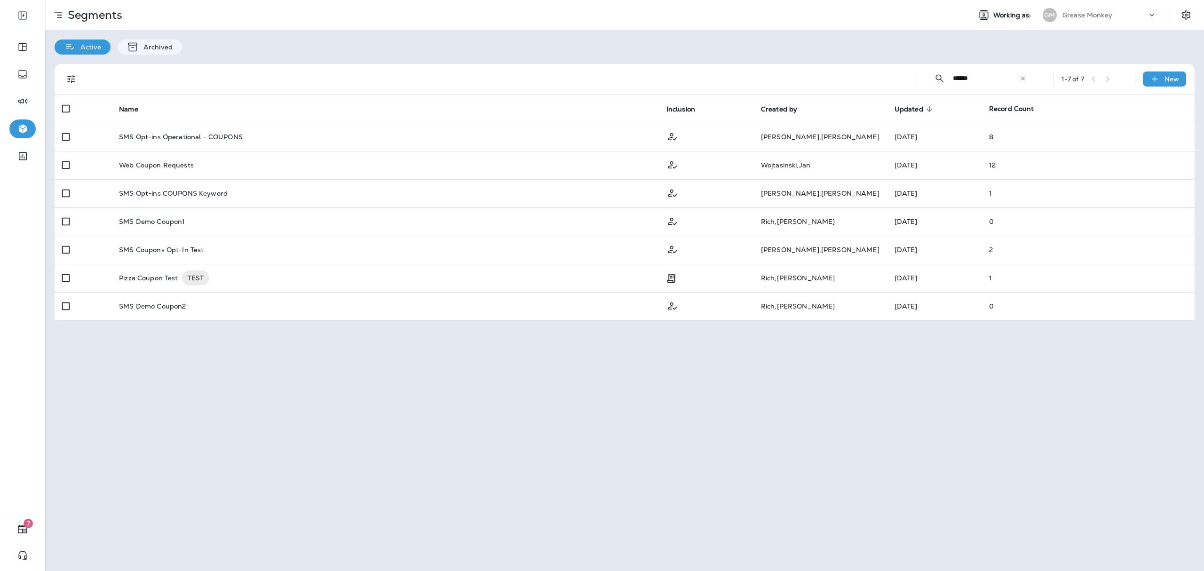
click at [902, 76] on div "​ ****** ​ ​ 1 - 7 of 7 New" at bounding box center [626, 79] width 1129 height 30
click at [902, 76] on input "******" at bounding box center [986, 78] width 67 height 25
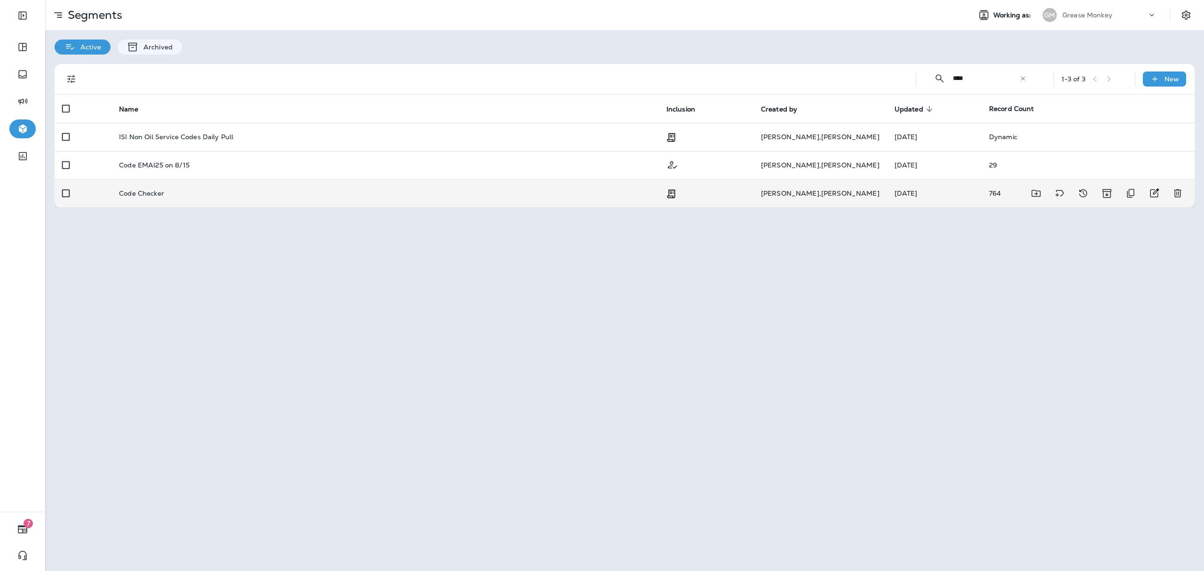
type input "****"
click at [229, 207] on td "Code Checker" at bounding box center [384, 193] width 547 height 28
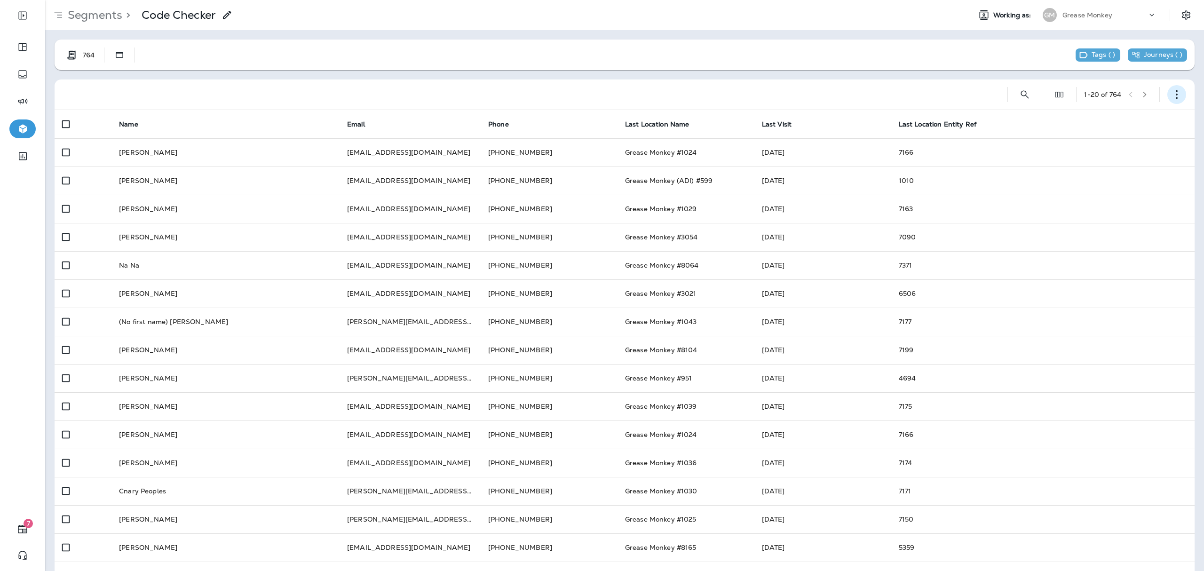
click at [902, 88] on button "button" at bounding box center [1176, 94] width 19 height 19
click at [902, 116] on p "Edit Segment" at bounding box center [1105, 119] width 48 height 8
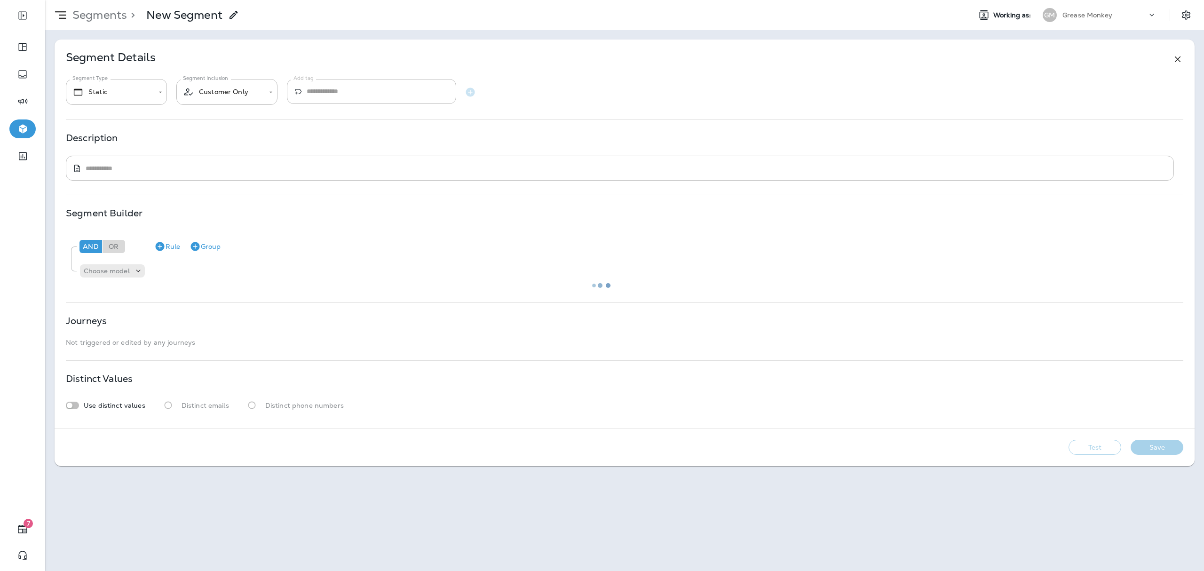
type input "**********"
click at [334, 273] on input "******" at bounding box center [351, 271] width 94 height 12
type input "******"
click at [357, 286] on div "And Or Rule Group Transaction Coupon Code equals Text ****** FYQ425" at bounding box center [624, 259] width 1117 height 57
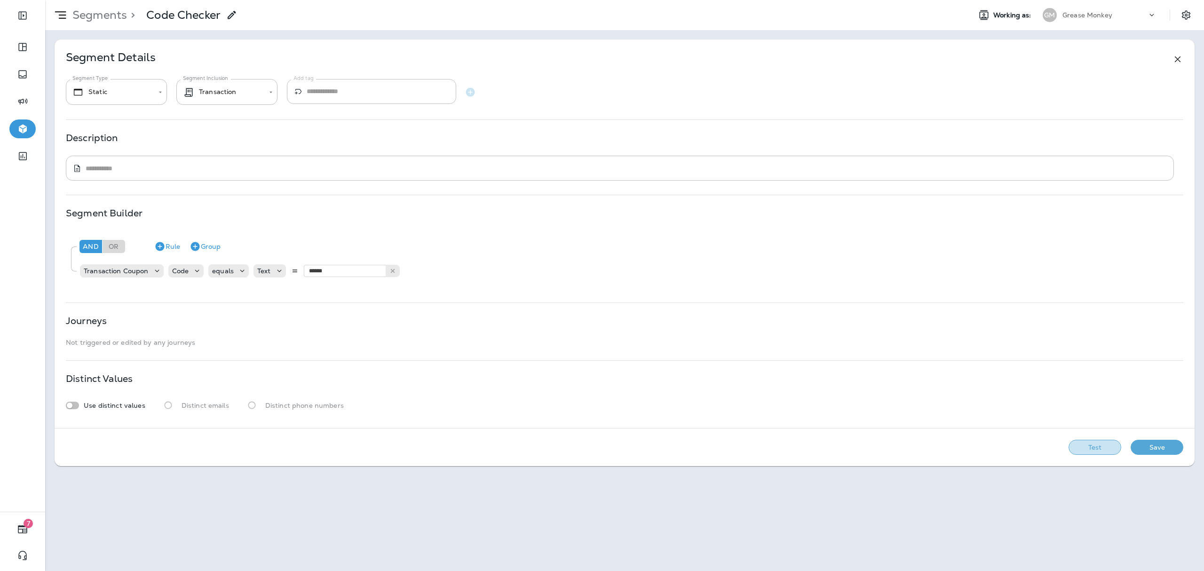
click at [902, 428] on button "Test" at bounding box center [1094, 447] width 53 height 15
click at [902, 428] on button "View Sample" at bounding box center [1028, 447] width 62 height 15
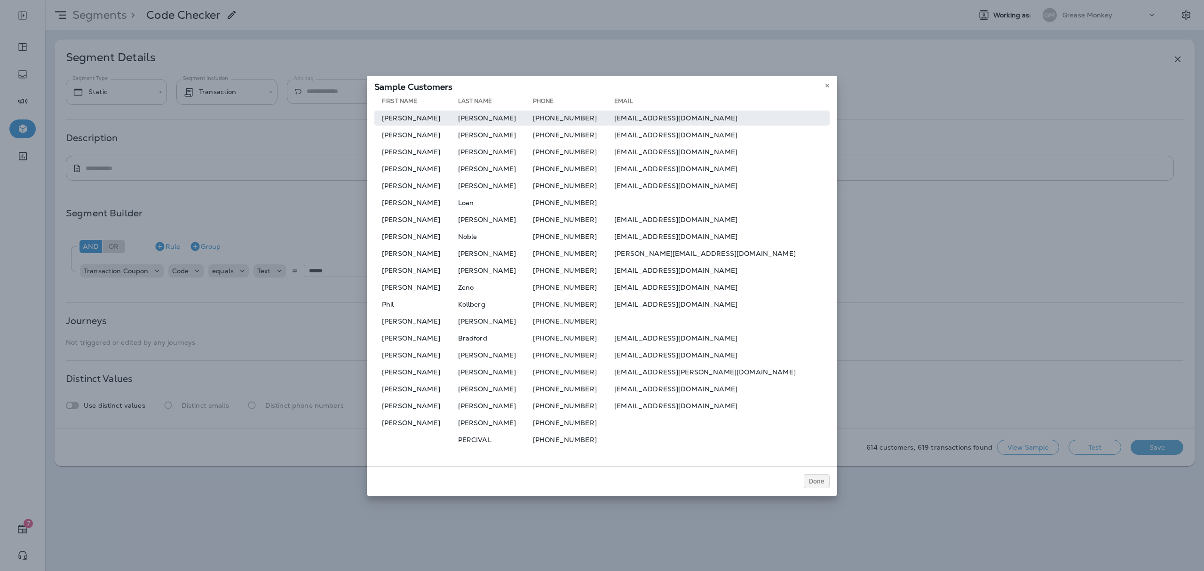
click at [415, 117] on td "Emily" at bounding box center [416, 118] width 84 height 15
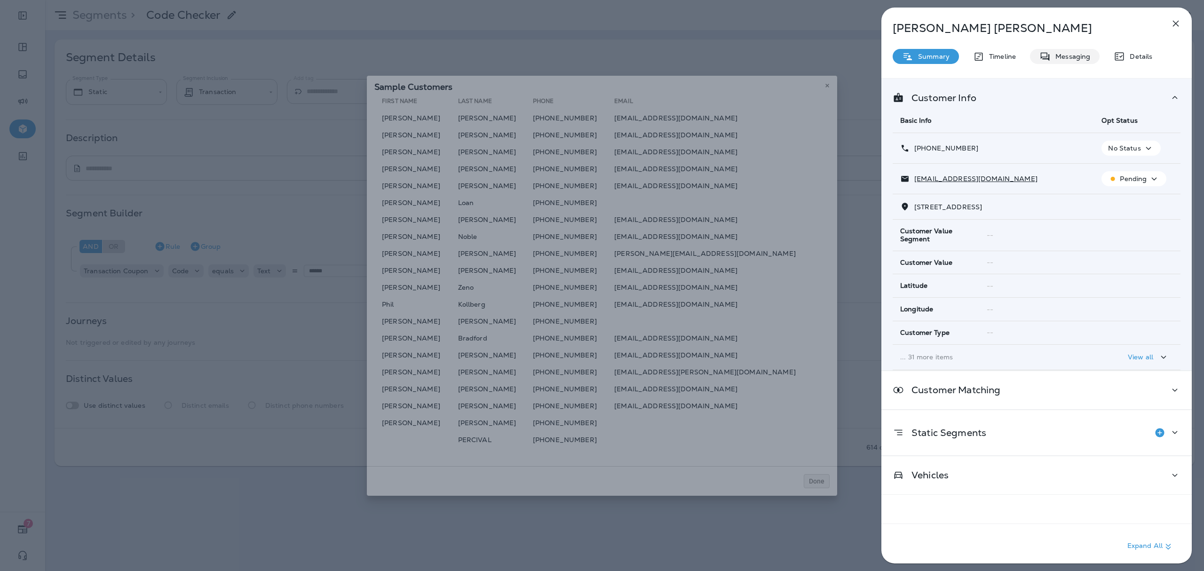
click at [902, 57] on p "Messaging" at bounding box center [1070, 57] width 39 height 8
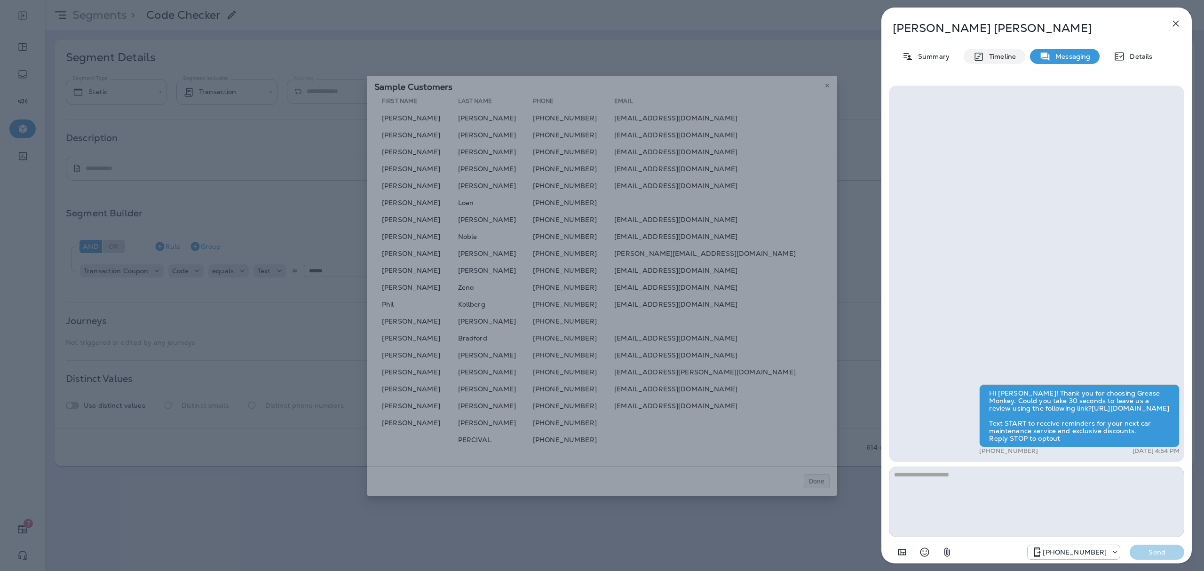
click at [902, 58] on div "Summary" at bounding box center [926, 56] width 66 height 15
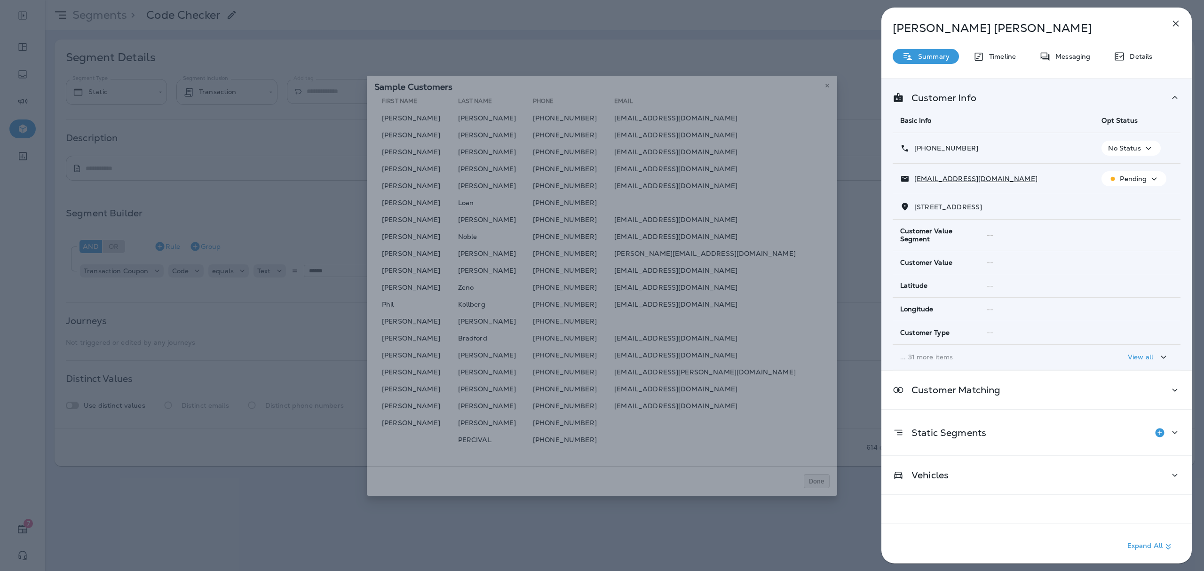
click at [902, 53] on p "Timeline" at bounding box center [1000, 57] width 32 height 8
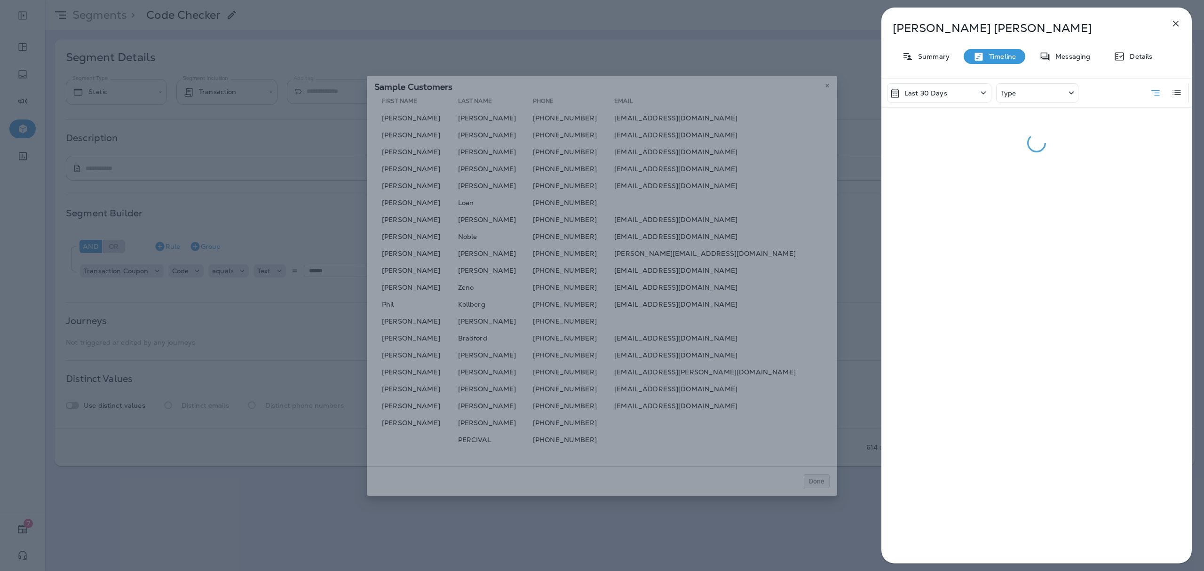
click at [902, 95] on div "Type" at bounding box center [1037, 92] width 82 height 19
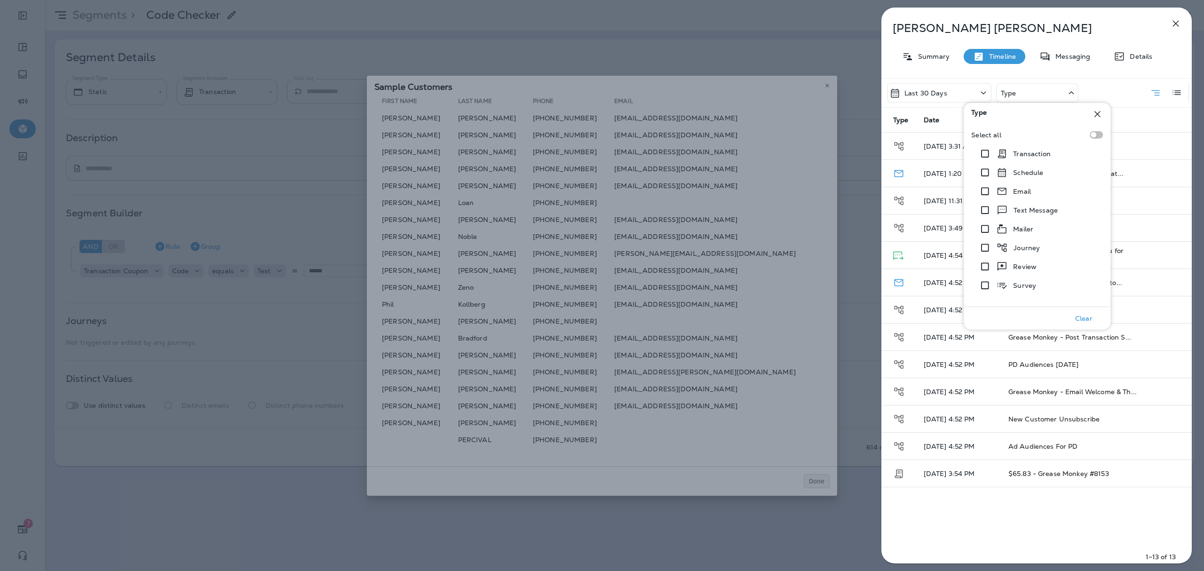
click at [902, 91] on div "Last 30 Days Type" at bounding box center [1036, 93] width 310 height 29
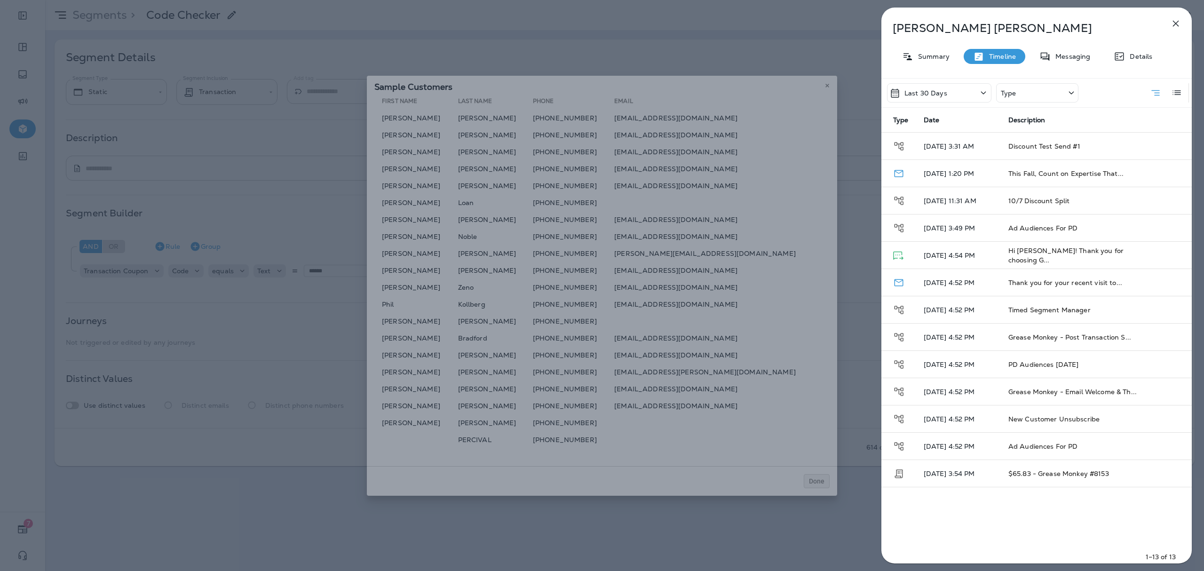
click at [902, 91] on icon at bounding box center [983, 93] width 11 height 12
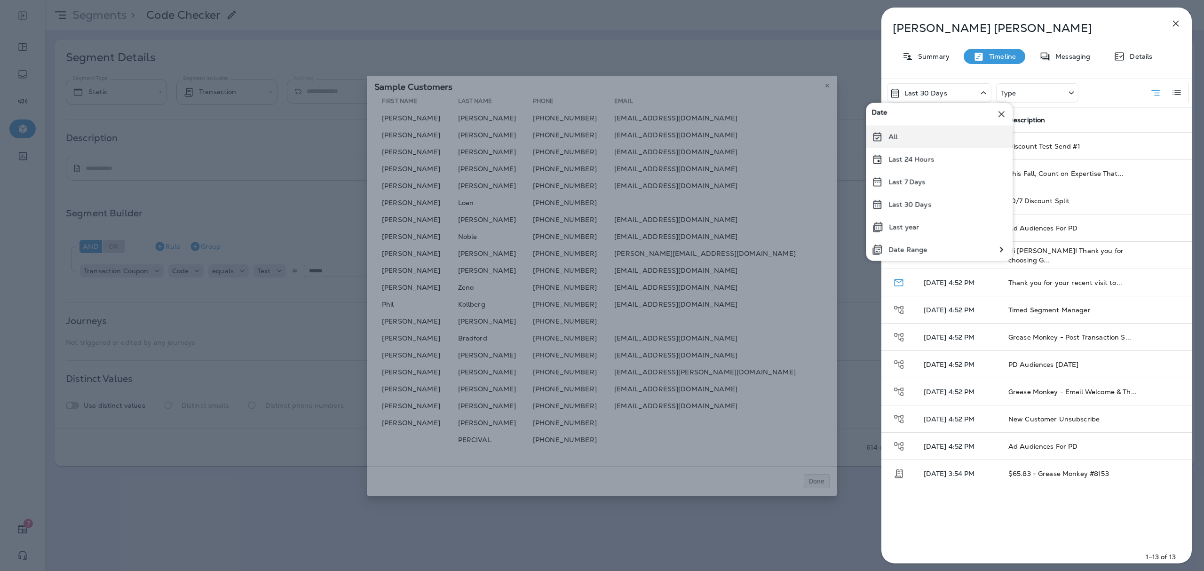
click at [902, 134] on div "All" at bounding box center [939, 137] width 147 height 23
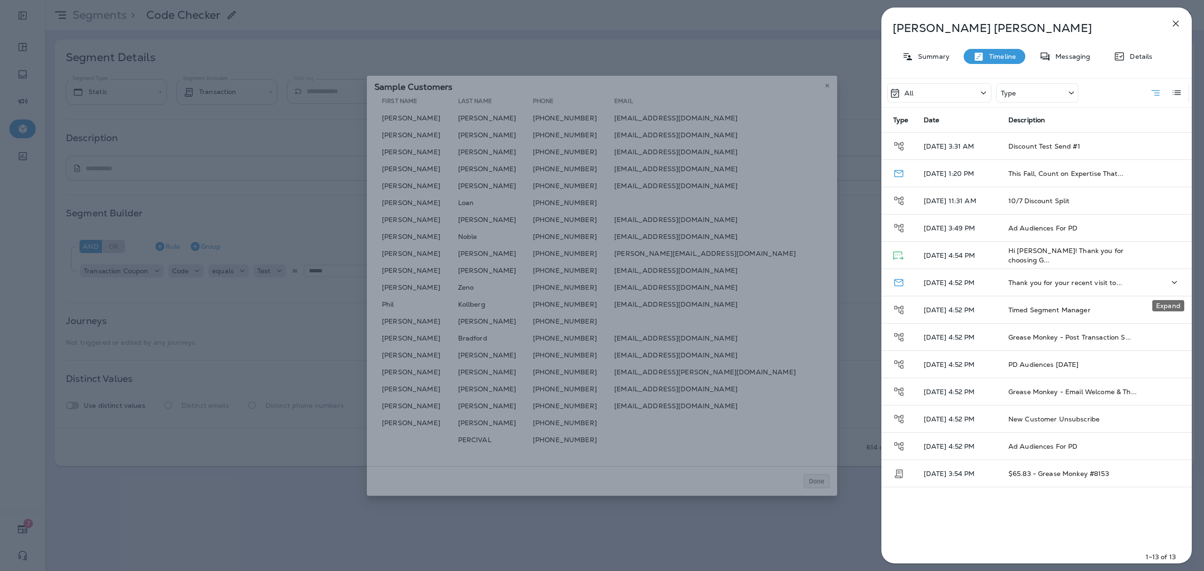
click at [902, 283] on icon "Expand" at bounding box center [1174, 282] width 11 height 12
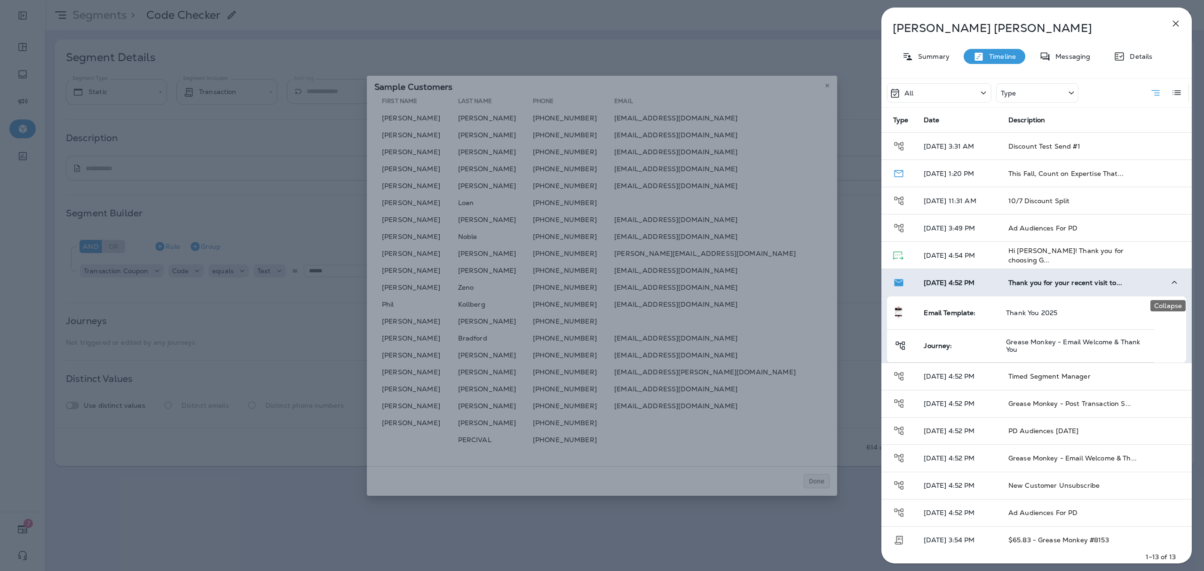
click at [902, 281] on icon "Collapse" at bounding box center [1174, 282] width 11 height 12
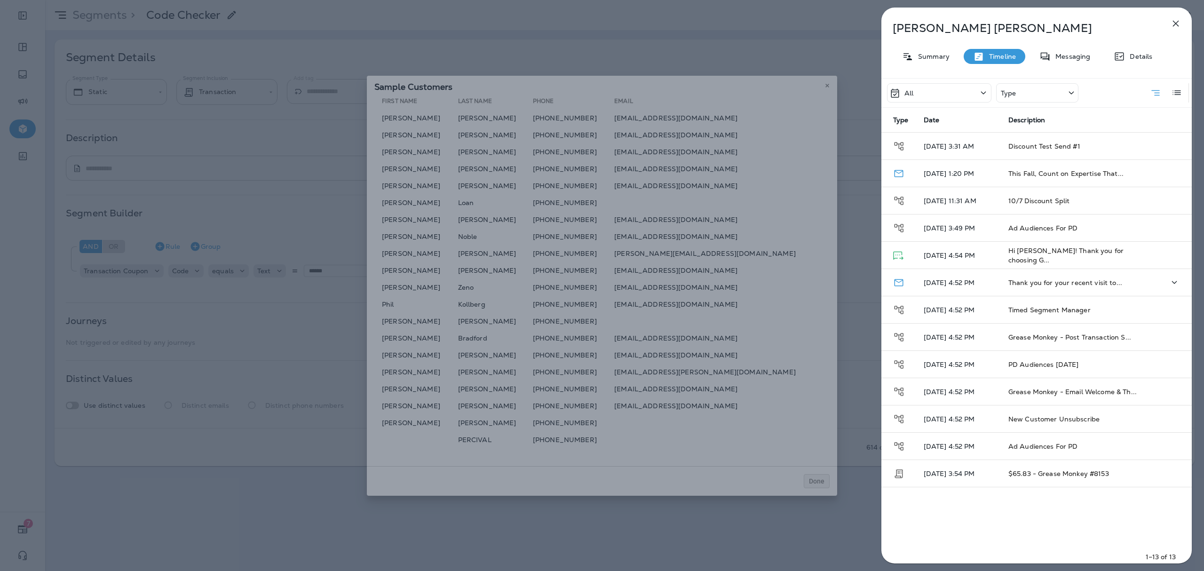
click at [902, 26] on icon "button" at bounding box center [1175, 23] width 11 height 11
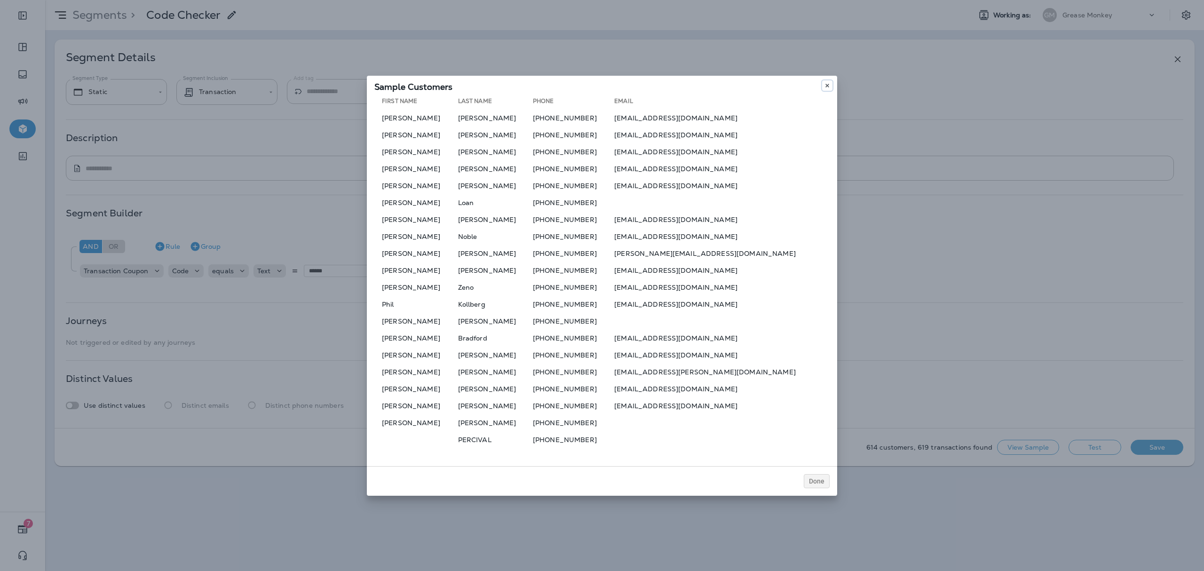
click at [829, 86] on icon at bounding box center [827, 86] width 6 height 6
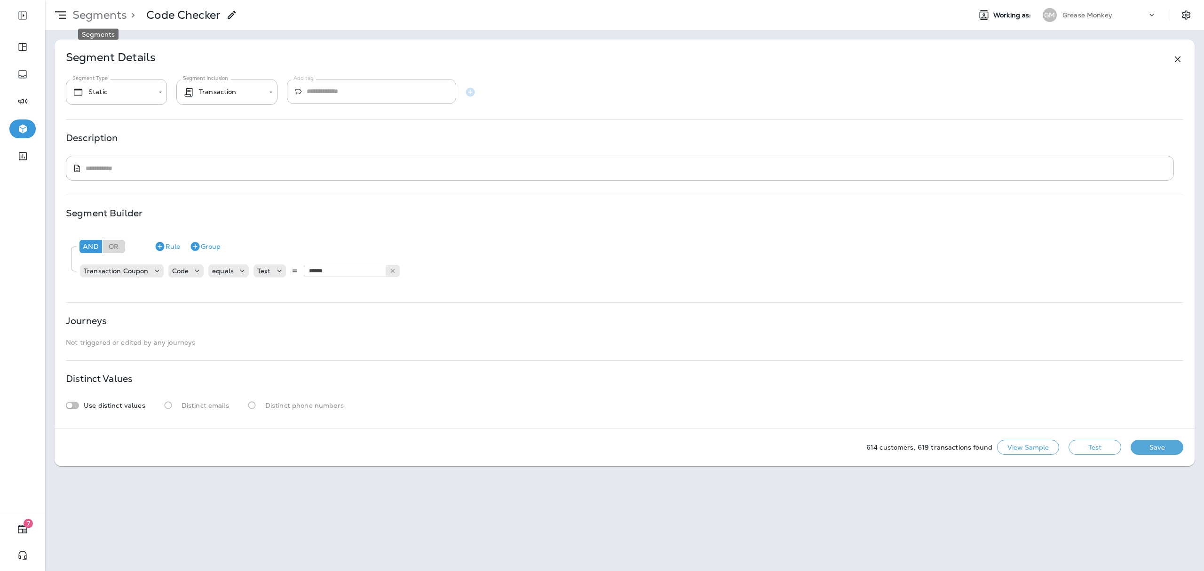
click at [103, 10] on p "Segments" at bounding box center [98, 15] width 58 height 14
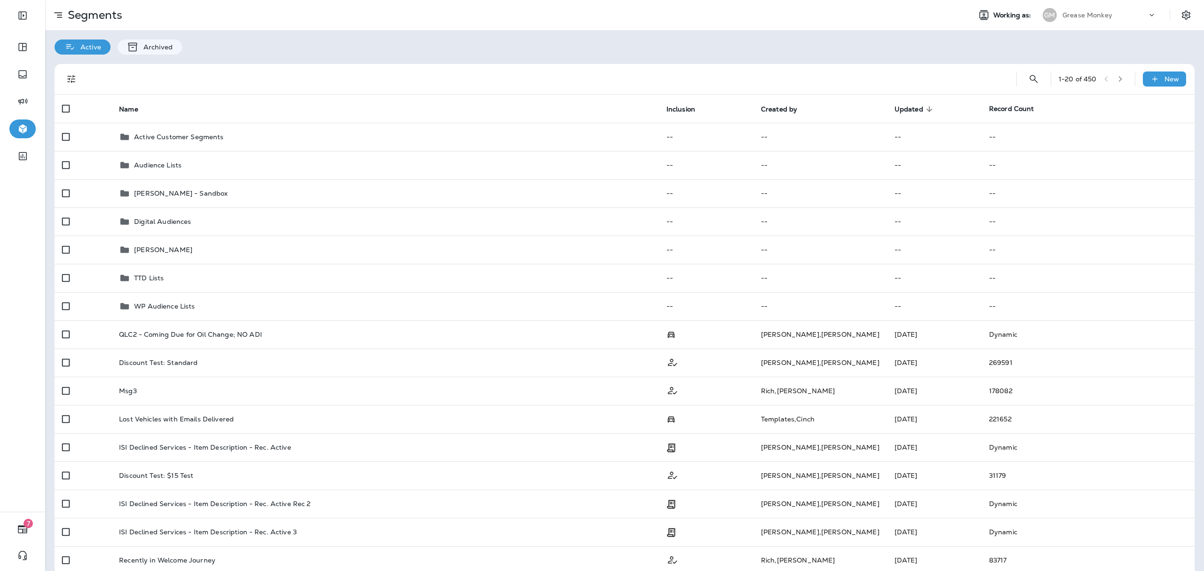
click at [902, 15] on div "Grease Monkey" at bounding box center [1104, 15] width 85 height 14
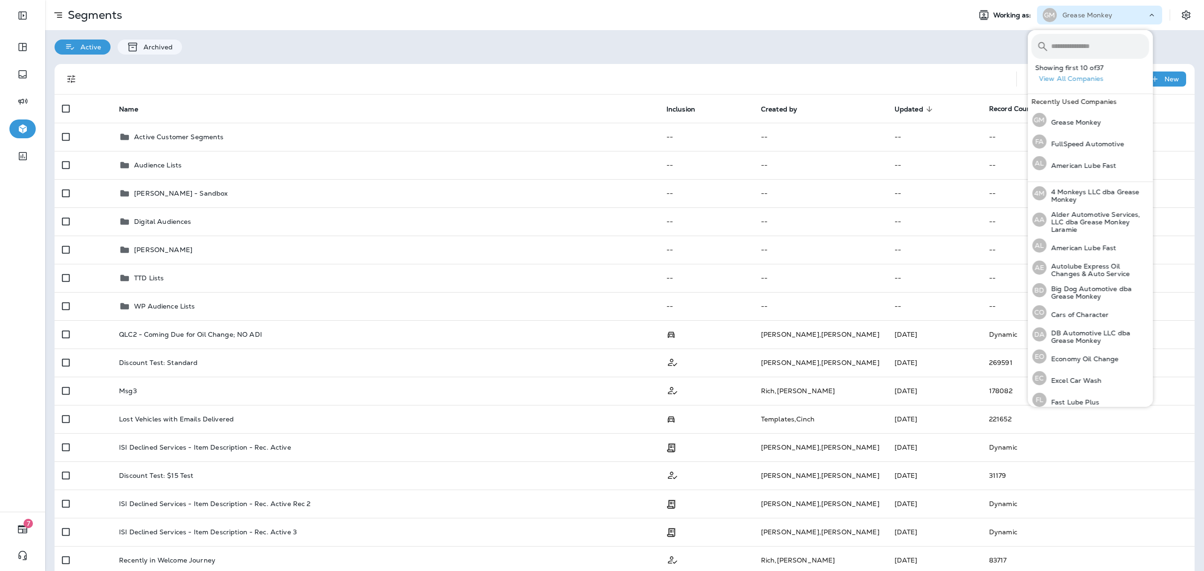
click at [902, 52] on input "text" at bounding box center [1100, 46] width 98 height 25
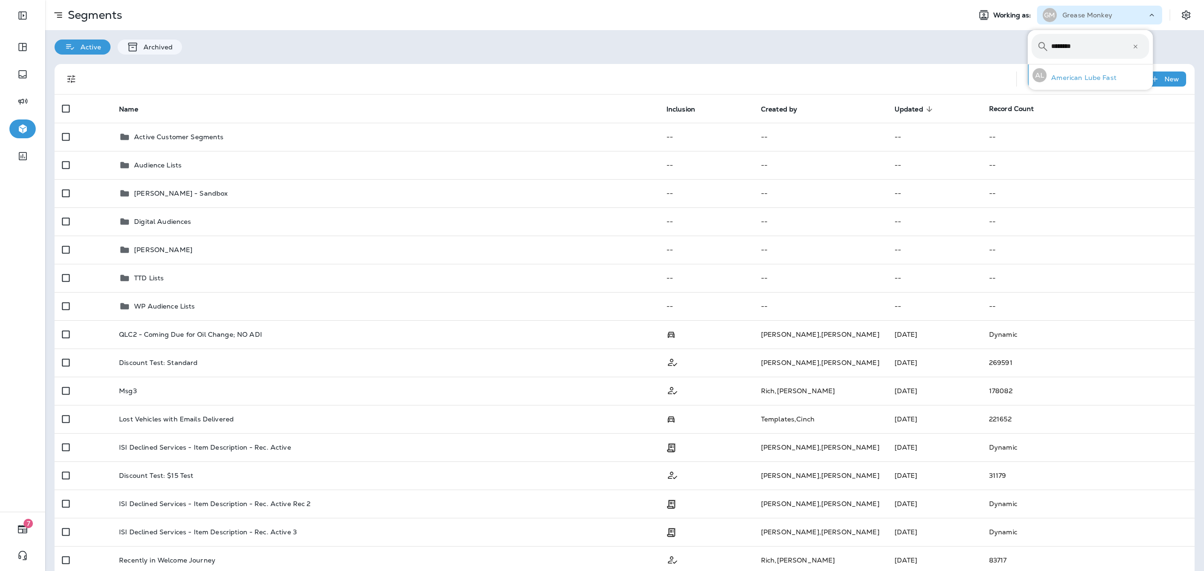
type input "********"
click at [902, 76] on p "American Lube Fast" at bounding box center [1081, 78] width 70 height 8
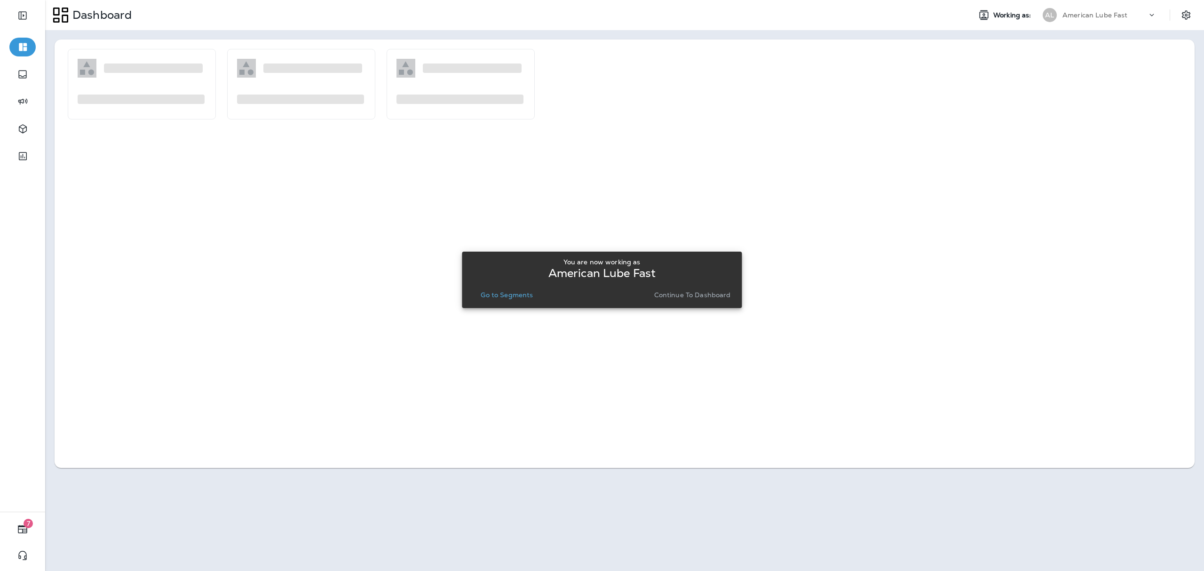
click at [521, 289] on button "Go to Segments" at bounding box center [507, 294] width 60 height 13
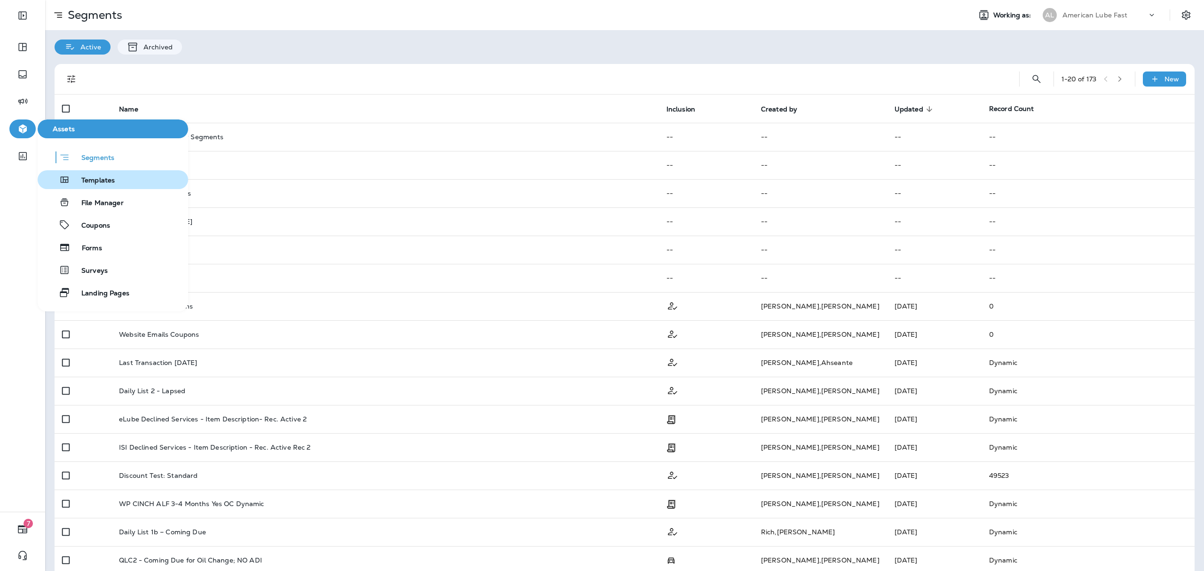
click at [102, 177] on span "Templates" at bounding box center [92, 180] width 45 height 9
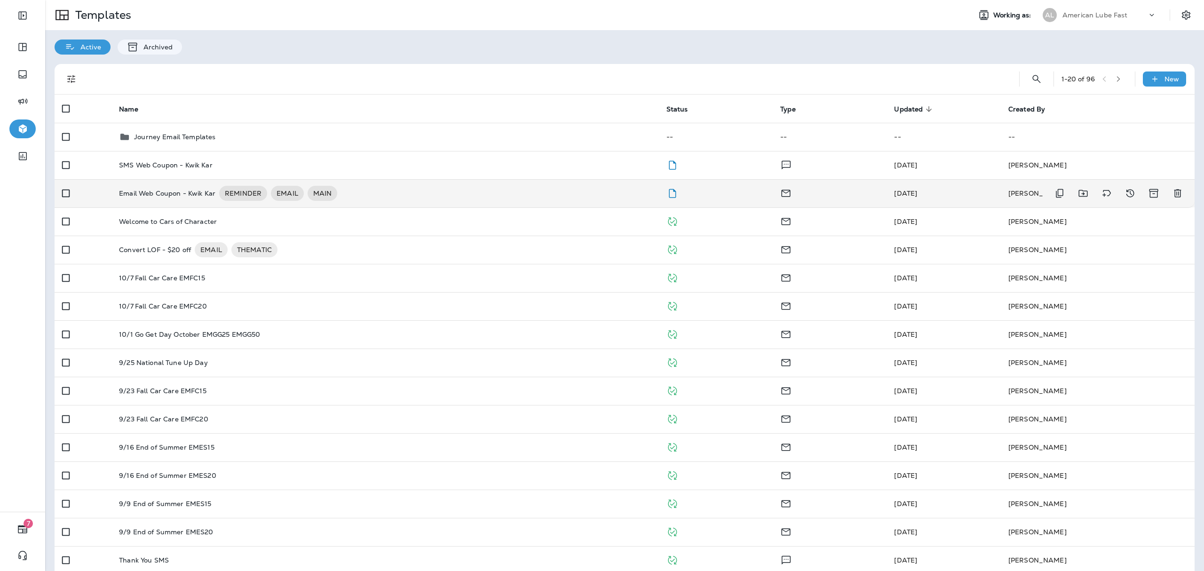
click at [397, 196] on div "Email Web Coupon - Kwik Kar REMINDER EMAIL MAIN" at bounding box center [385, 193] width 532 height 15
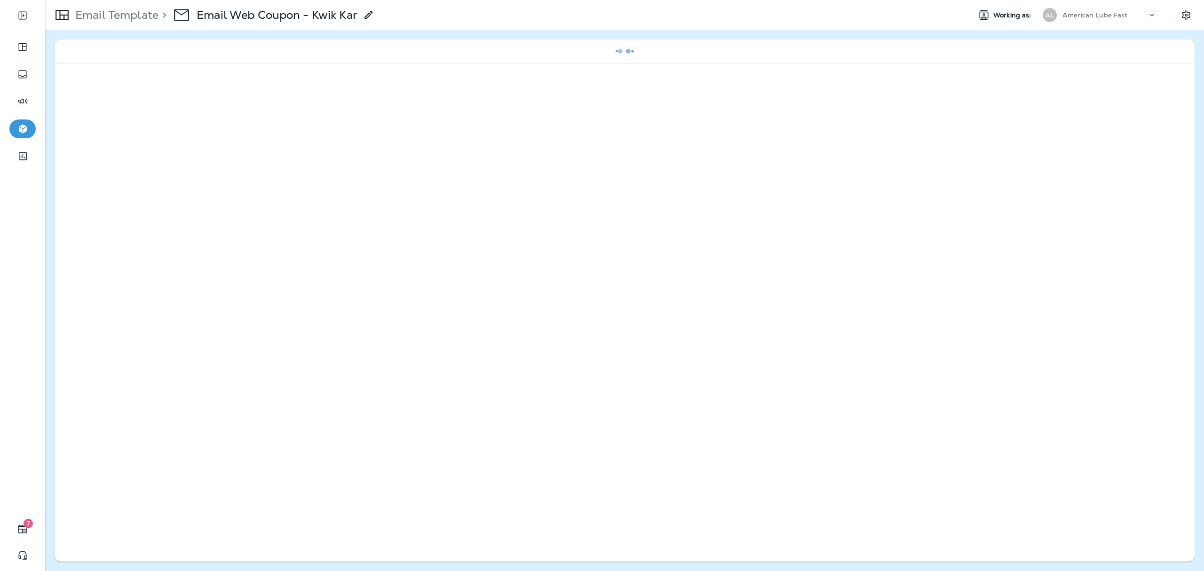
click at [374, 15] on icon at bounding box center [368, 14] width 11 height 11
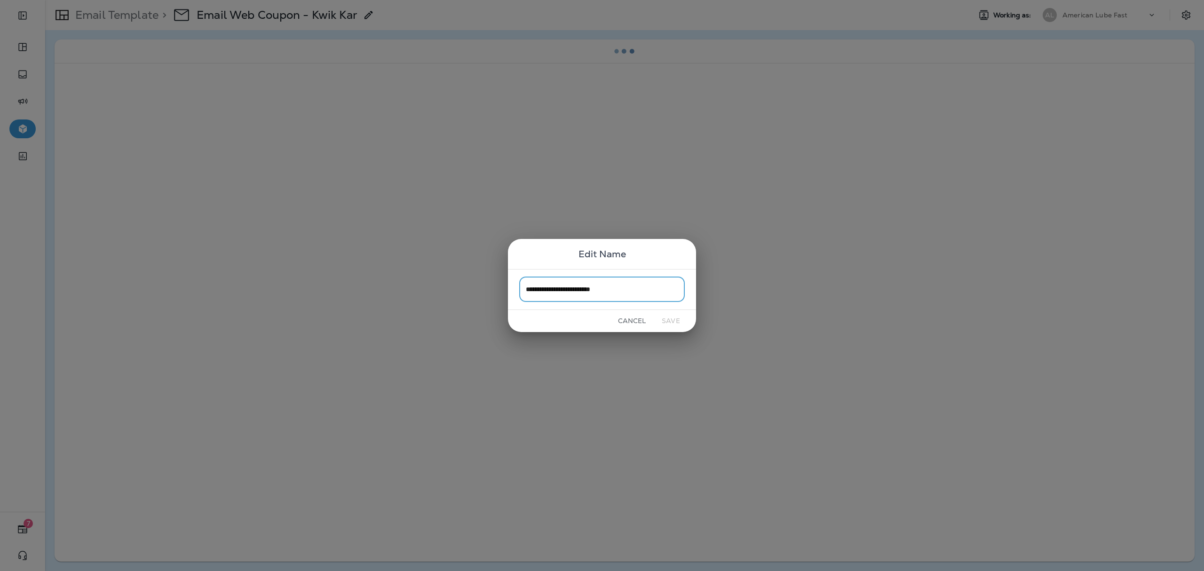
click at [635, 296] on input "**********" at bounding box center [602, 289] width 166 height 25
type input "**********"
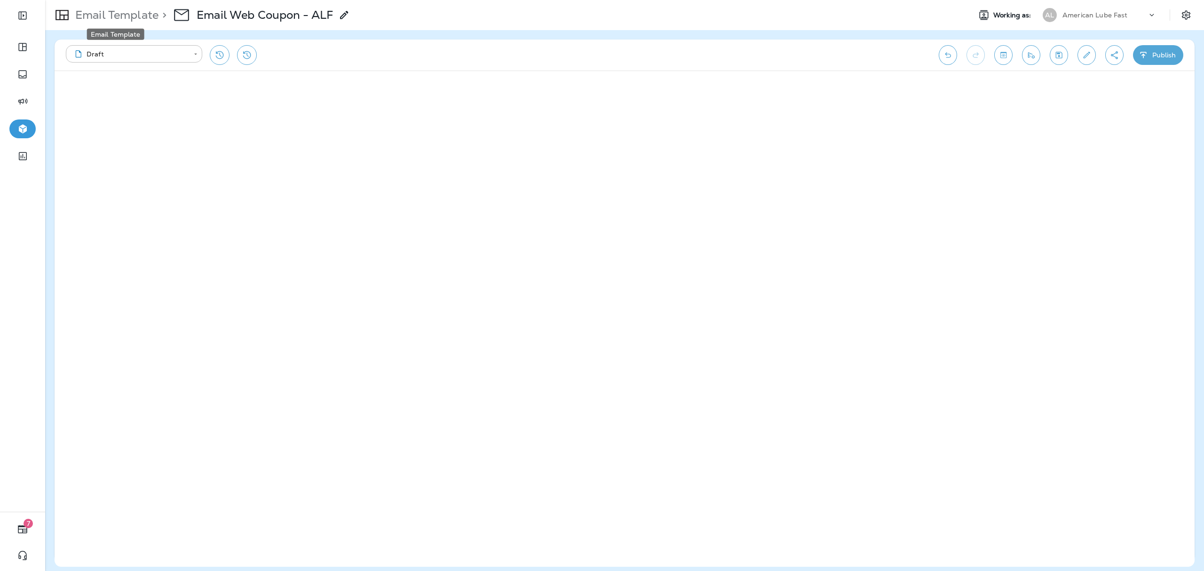
click at [104, 12] on p "Email Template" at bounding box center [114, 15] width 87 height 14
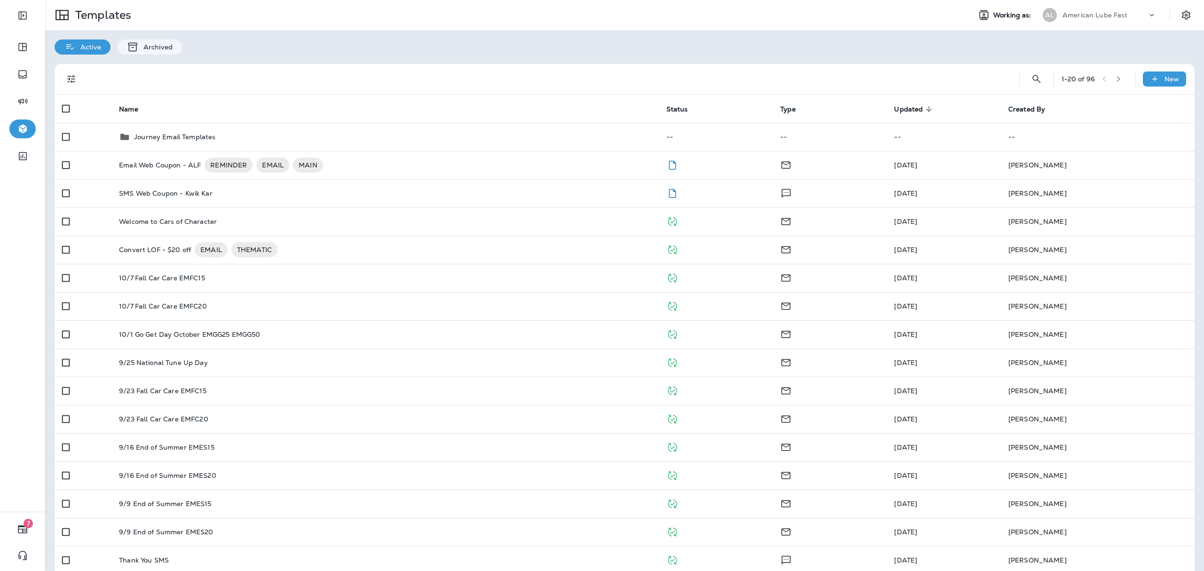
click at [505, 55] on div "1 - 20 of 96 New Name Status Type Updated sorted descending Created By Journey …" at bounding box center [624, 390] width 1159 height 671
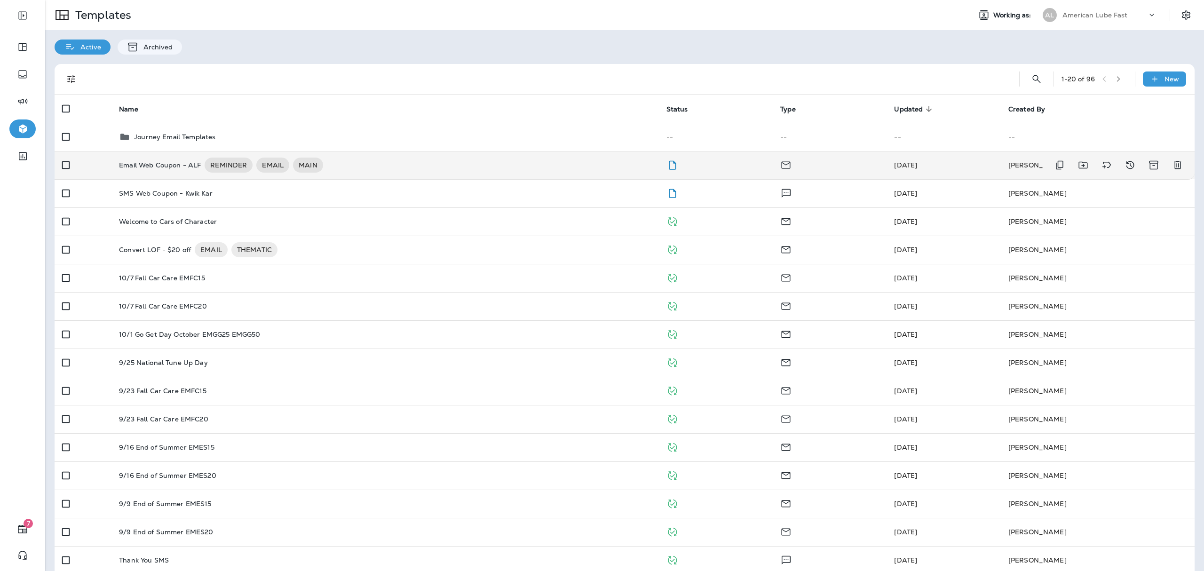
click at [394, 175] on td "Email Web Coupon - ALF REMINDER EMAIL MAIN" at bounding box center [384, 165] width 547 height 28
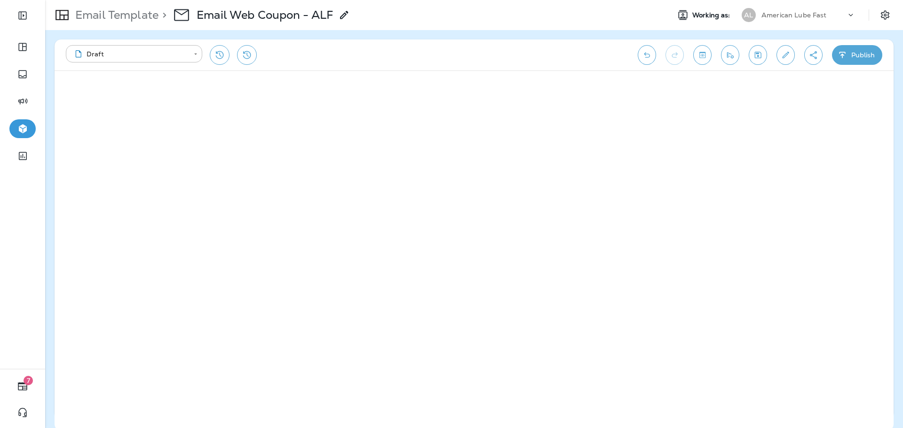
click at [582, 17] on p "American Lube Fast" at bounding box center [793, 15] width 65 height 8
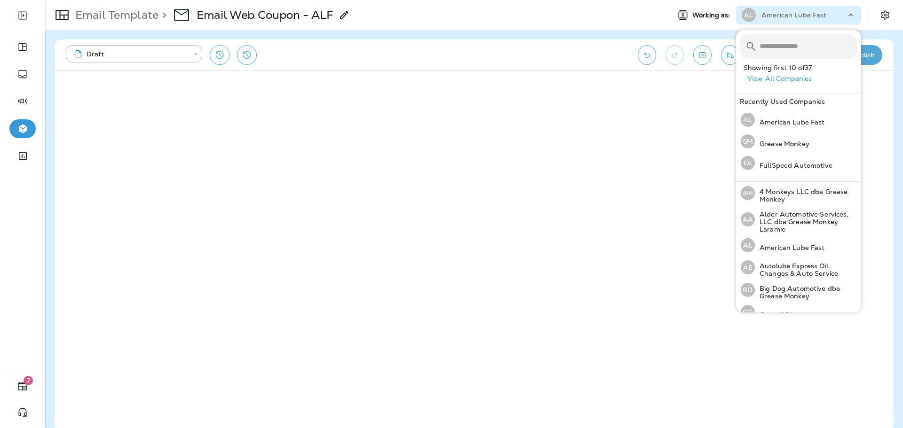
click at [582, 41] on input "text" at bounding box center [808, 46] width 98 height 25
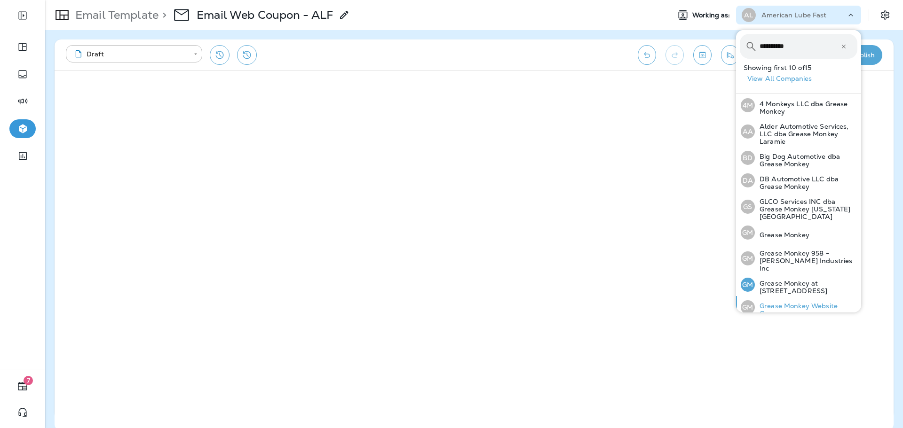
type input "**********"
click at [582, 302] on p "Grease Monkey Website Coupons" at bounding box center [806, 309] width 103 height 15
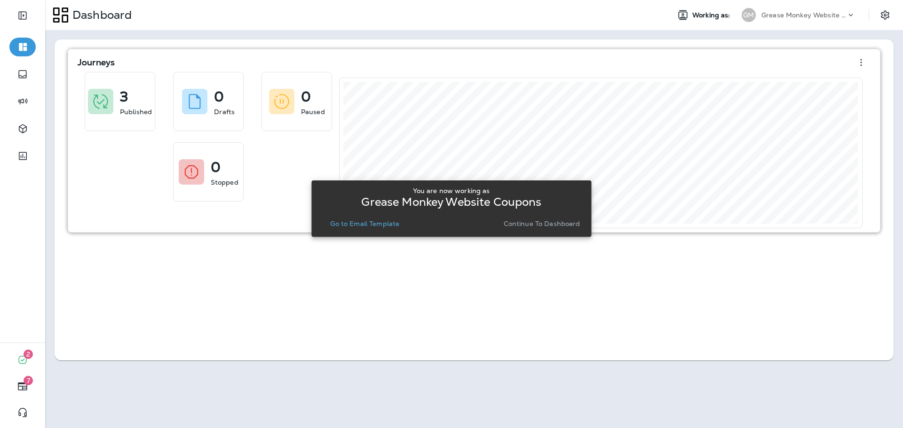
click at [541, 229] on button "Continue to Dashboard" at bounding box center [542, 223] width 84 height 13
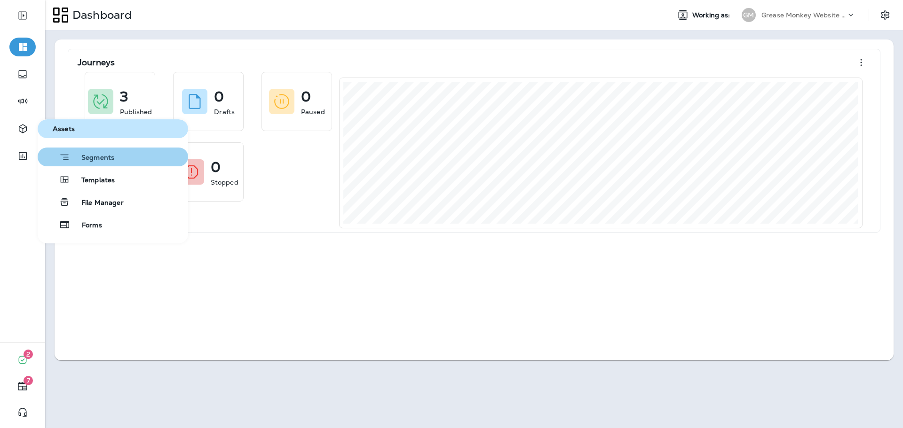
click at [98, 154] on span "Segments" at bounding box center [92, 158] width 44 height 9
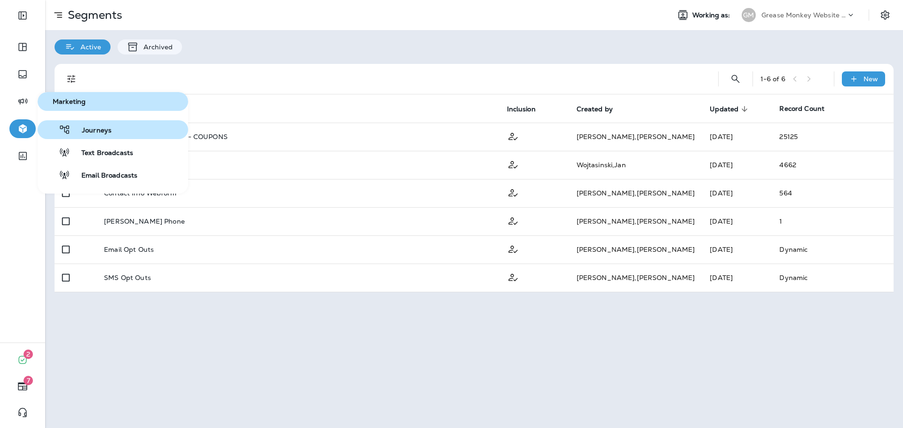
click at [89, 131] on span "Journeys" at bounding box center [91, 130] width 41 height 9
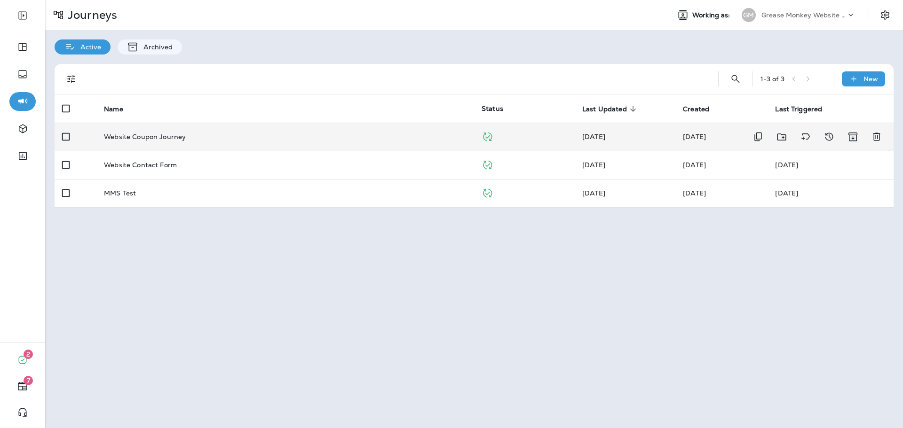
click at [221, 137] on div "Website Coupon Journey" at bounding box center [285, 137] width 363 height 8
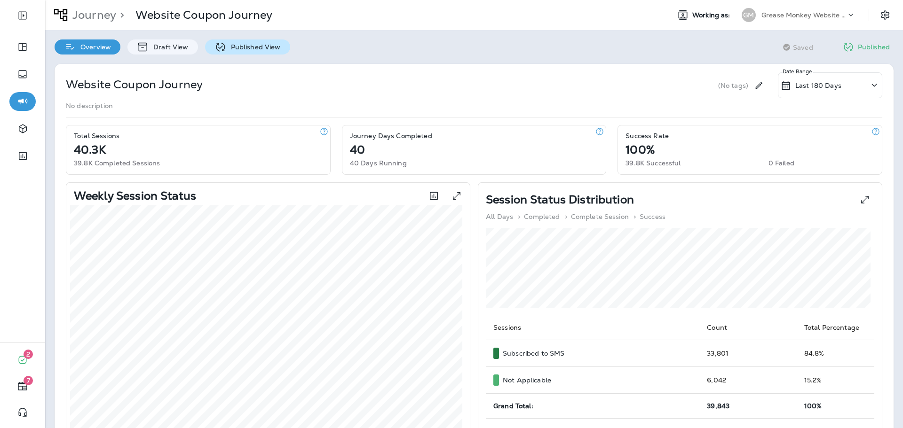
click at [261, 53] on div "Published View" at bounding box center [247, 46] width 85 height 15
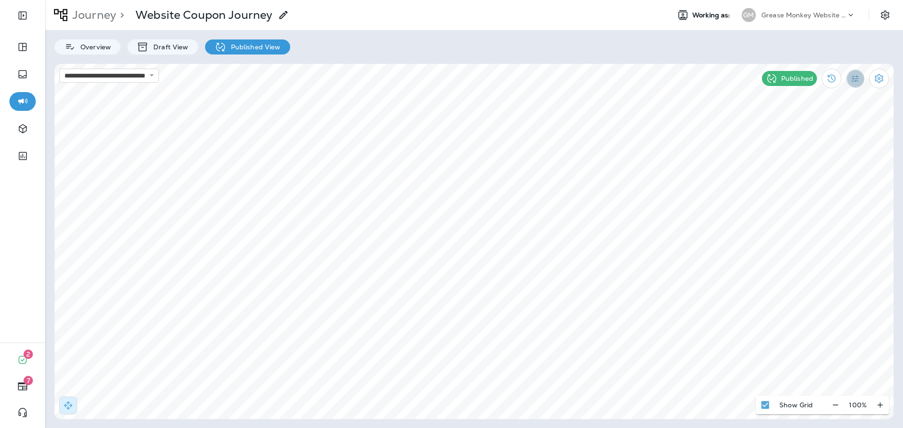
click at [582, 81] on icon "Filter Statistics" at bounding box center [855, 78] width 7 height 7
click at [582, 100] on div "All" at bounding box center [807, 100] width 78 height 23
click at [582, 78] on icon "Filter Statistics" at bounding box center [855, 79] width 10 height 10
click at [582, 100] on p "All" at bounding box center [794, 100] width 9 height 8
click at [107, 52] on div "Overview" at bounding box center [88, 46] width 66 height 15
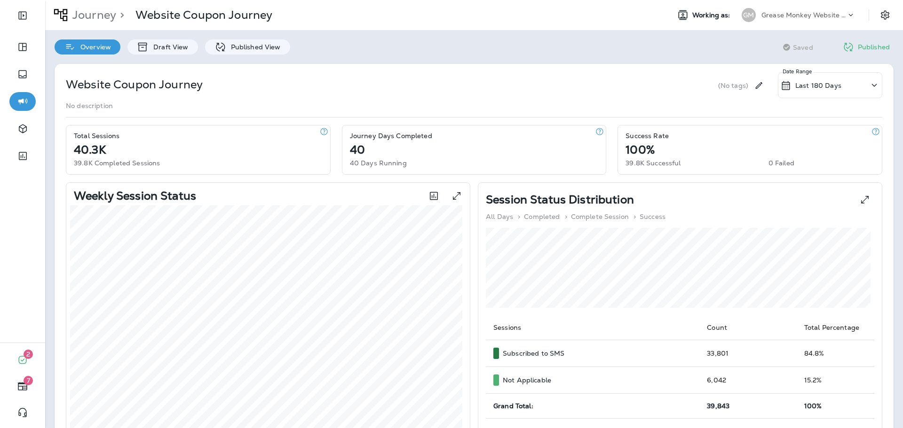
click at [582, 20] on div "Grease Monkey Website Coupons" at bounding box center [803, 15] width 85 height 14
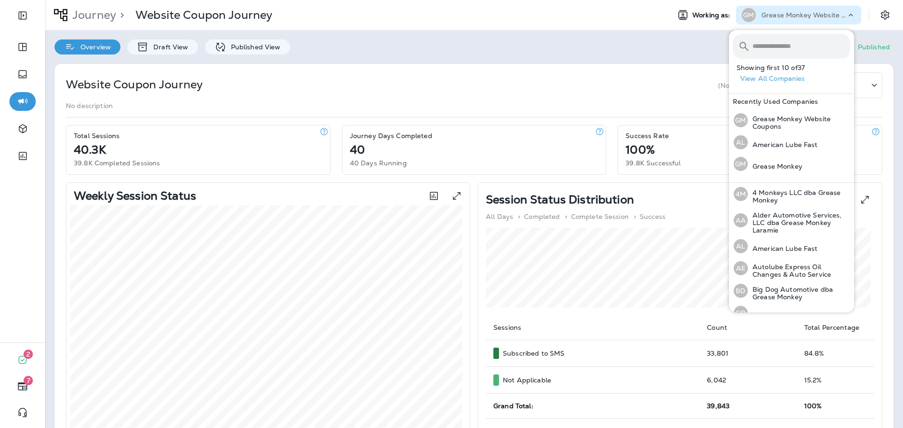
click at [582, 42] on input "text" at bounding box center [801, 46] width 98 height 25
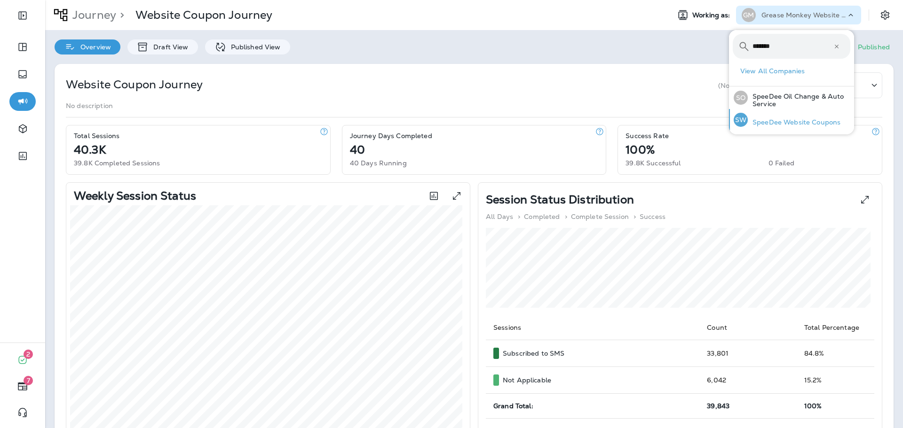
type input "*******"
click at [582, 120] on p "SpeeDee Website Coupons" at bounding box center [794, 122] width 93 height 8
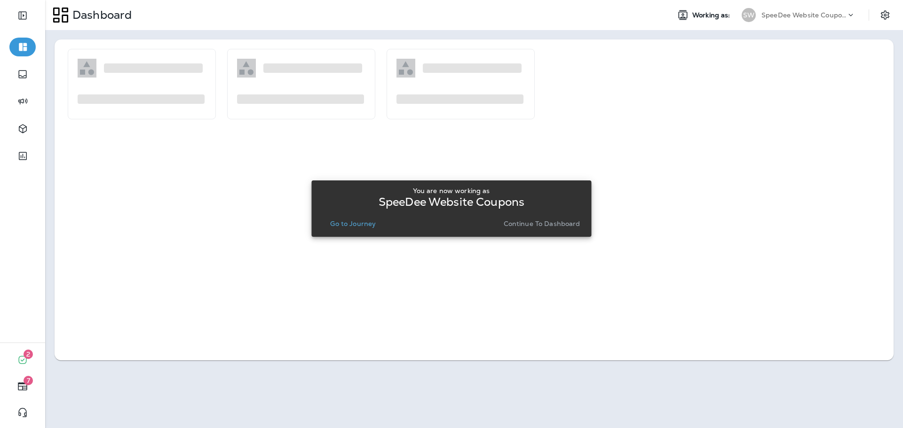
click at [540, 221] on p "Continue to Dashboard" at bounding box center [542, 224] width 77 height 8
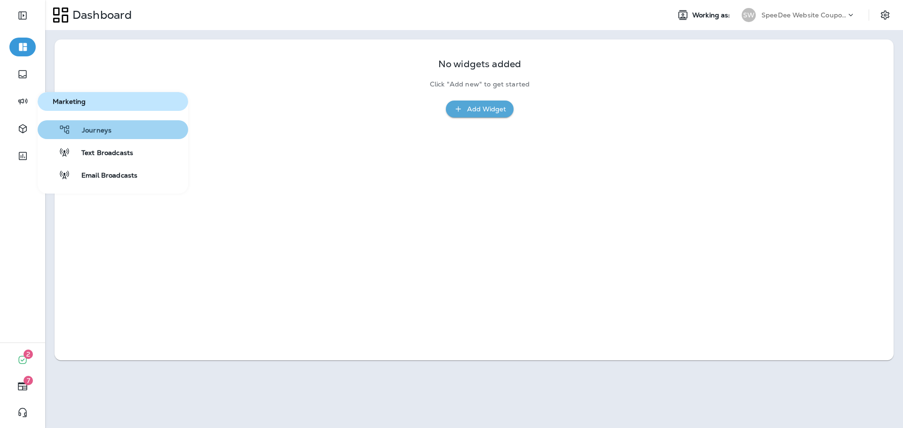
click at [96, 130] on span "Journeys" at bounding box center [91, 130] width 41 height 9
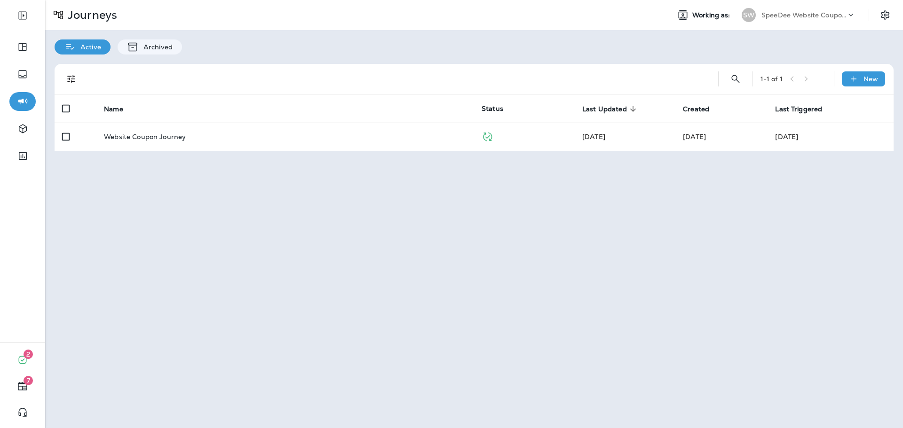
click at [188, 157] on div "1 - 1 of 1 New Name Status Last Updated sorted descending Created Last Triggere…" at bounding box center [474, 108] width 858 height 106
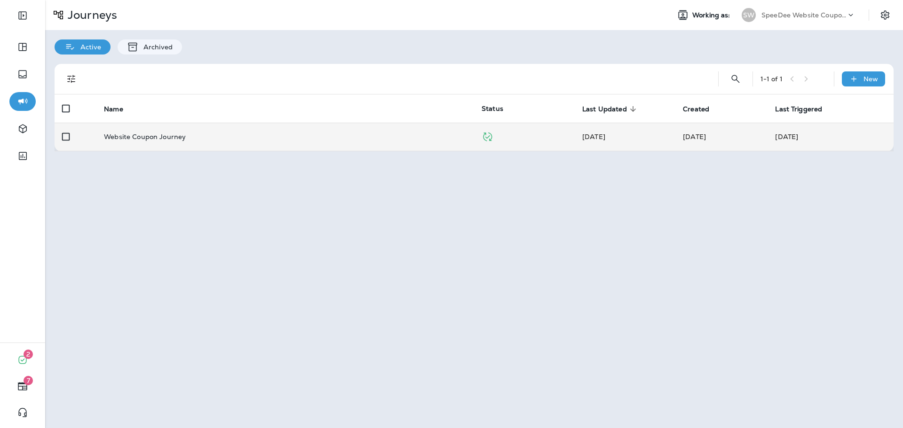
click at [190, 145] on td "Website Coupon Journey" at bounding box center [285, 137] width 378 height 28
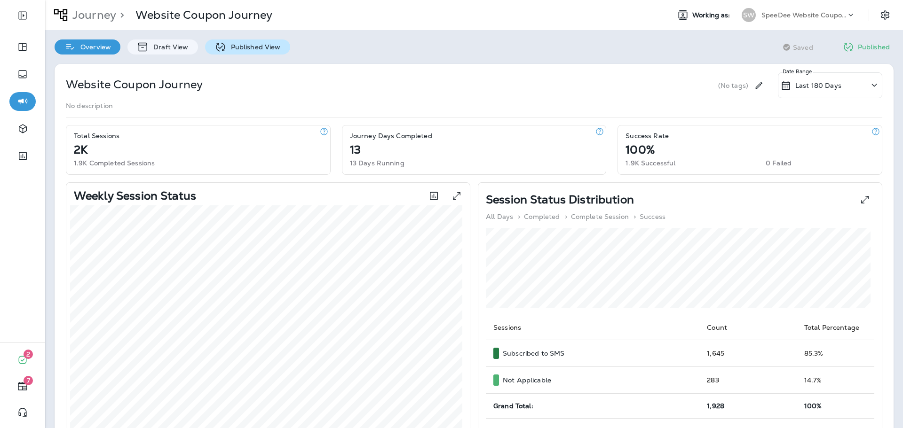
click at [224, 51] on div "Published View" at bounding box center [247, 46] width 85 height 15
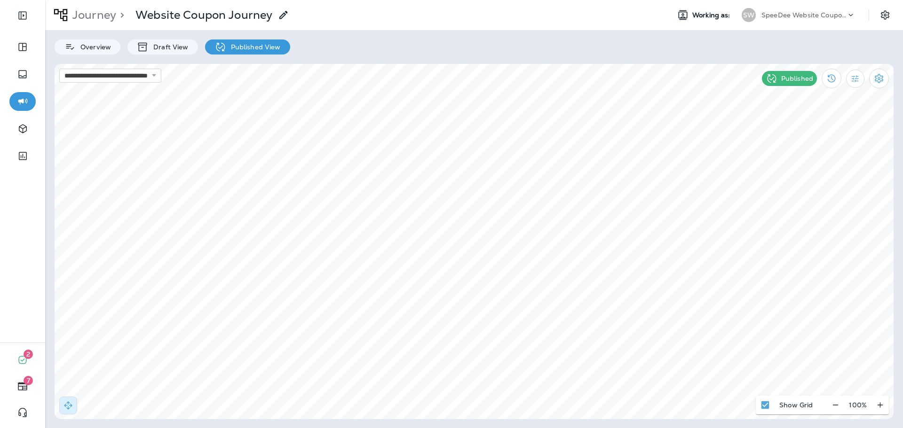
click at [90, 14] on p "Journey" at bounding box center [92, 15] width 47 height 14
